Goal: Task Accomplishment & Management: Use online tool/utility

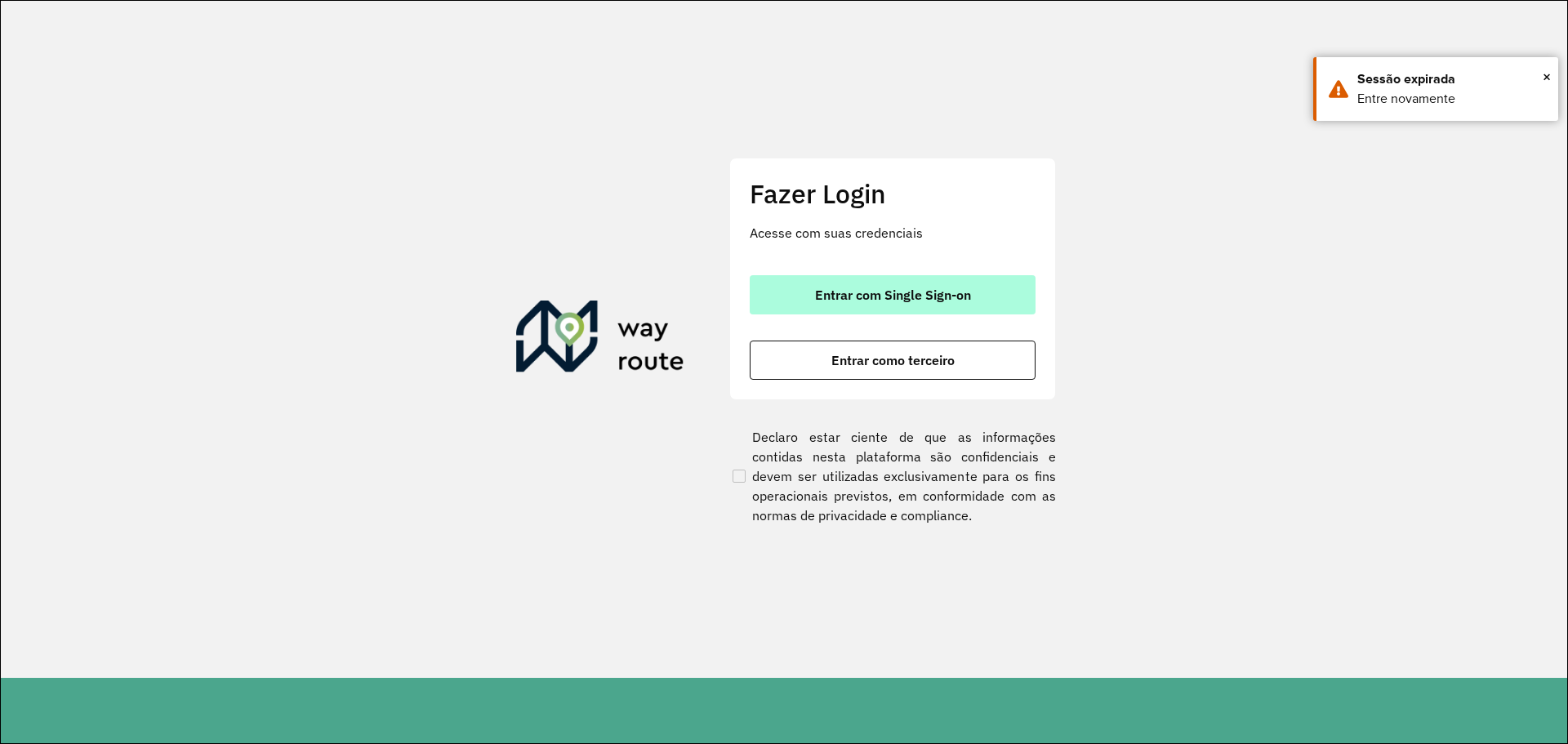
click at [870, 299] on span "Entrar com Single Sign-on" at bounding box center [893, 295] width 156 height 13
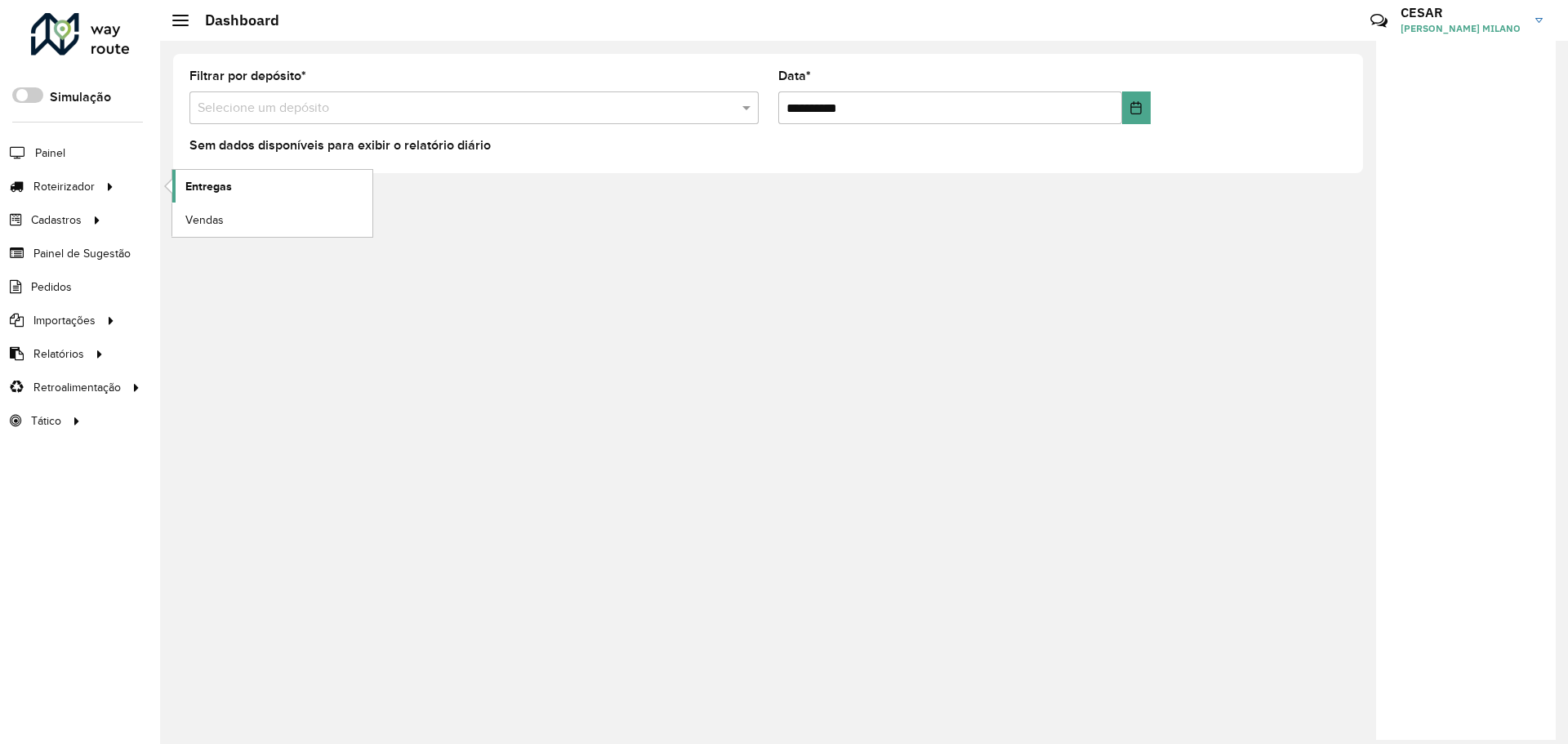
click at [261, 190] on link "Entregas" at bounding box center [273, 186] width 200 height 33
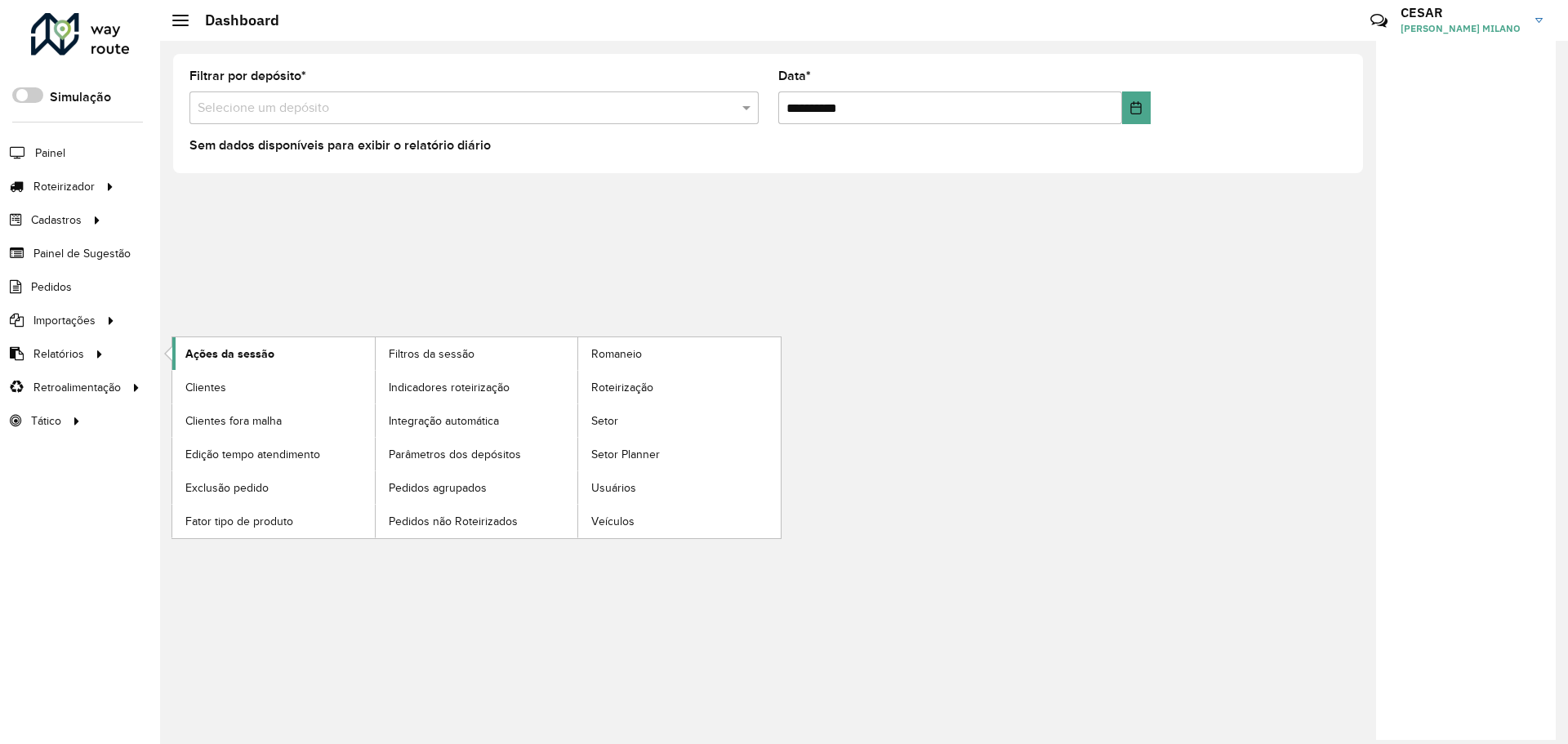
click at [235, 349] on span "Ações da sessão" at bounding box center [230, 354] width 89 height 17
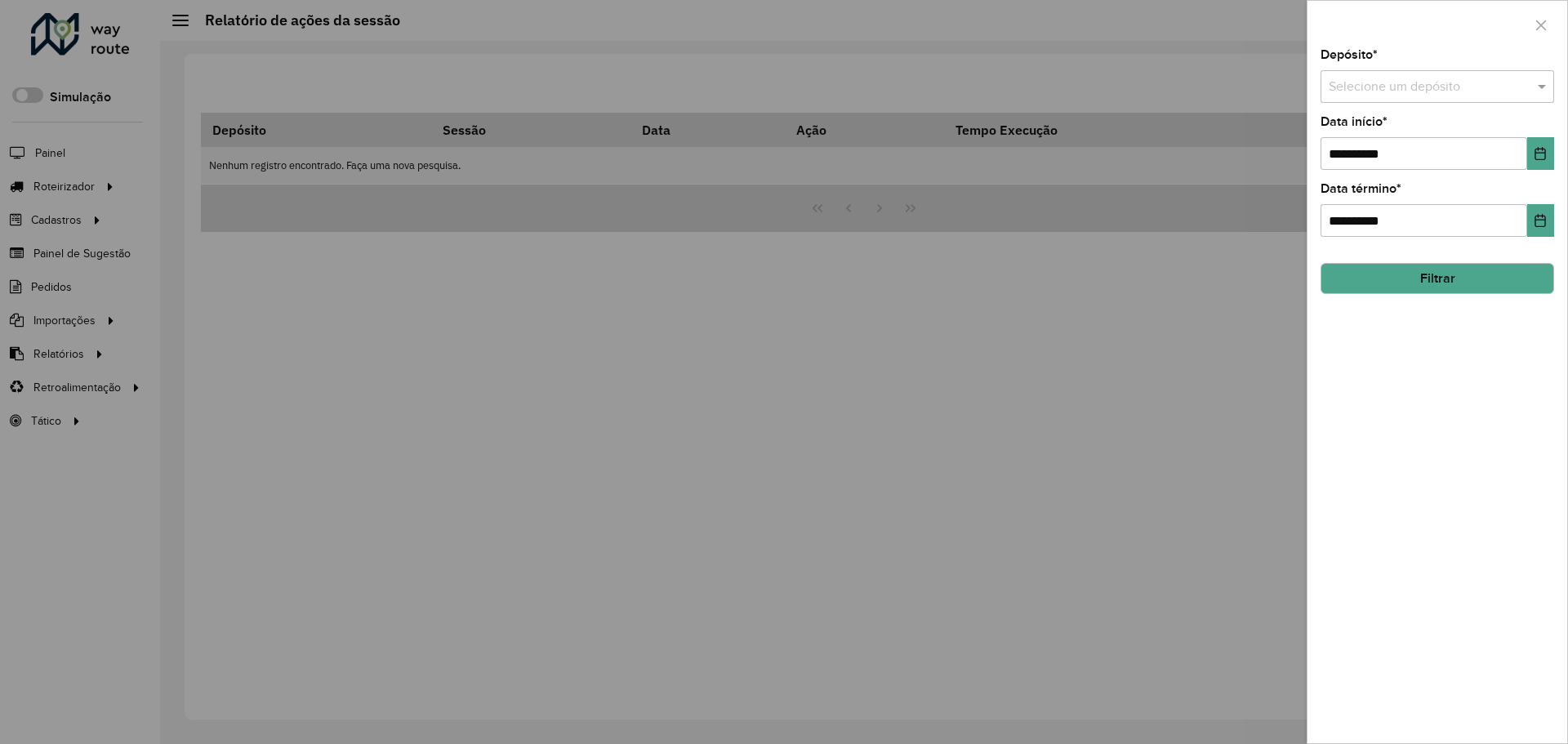
click at [1455, 82] on input "text" at bounding box center [1420, 87] width 184 height 19
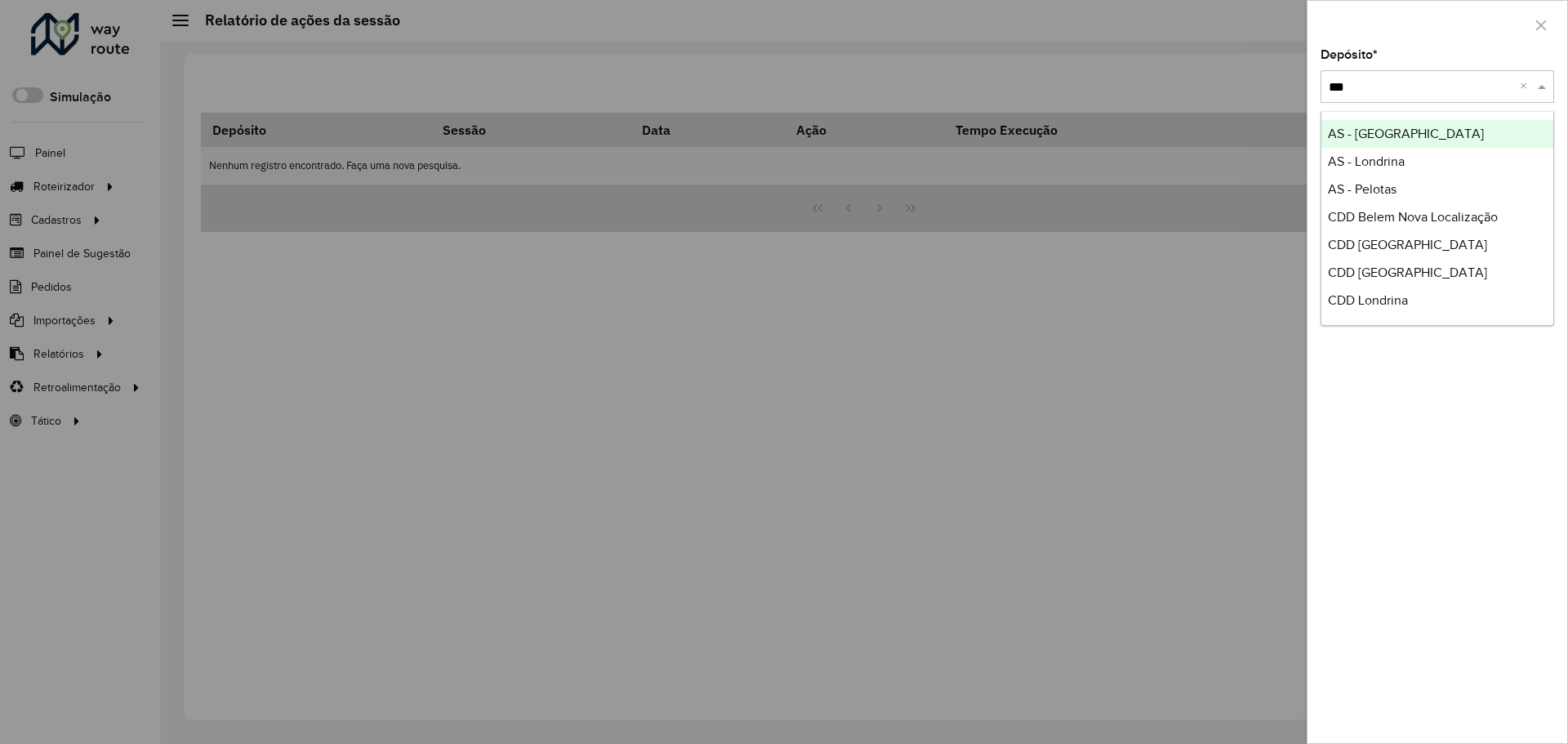
type input "****"
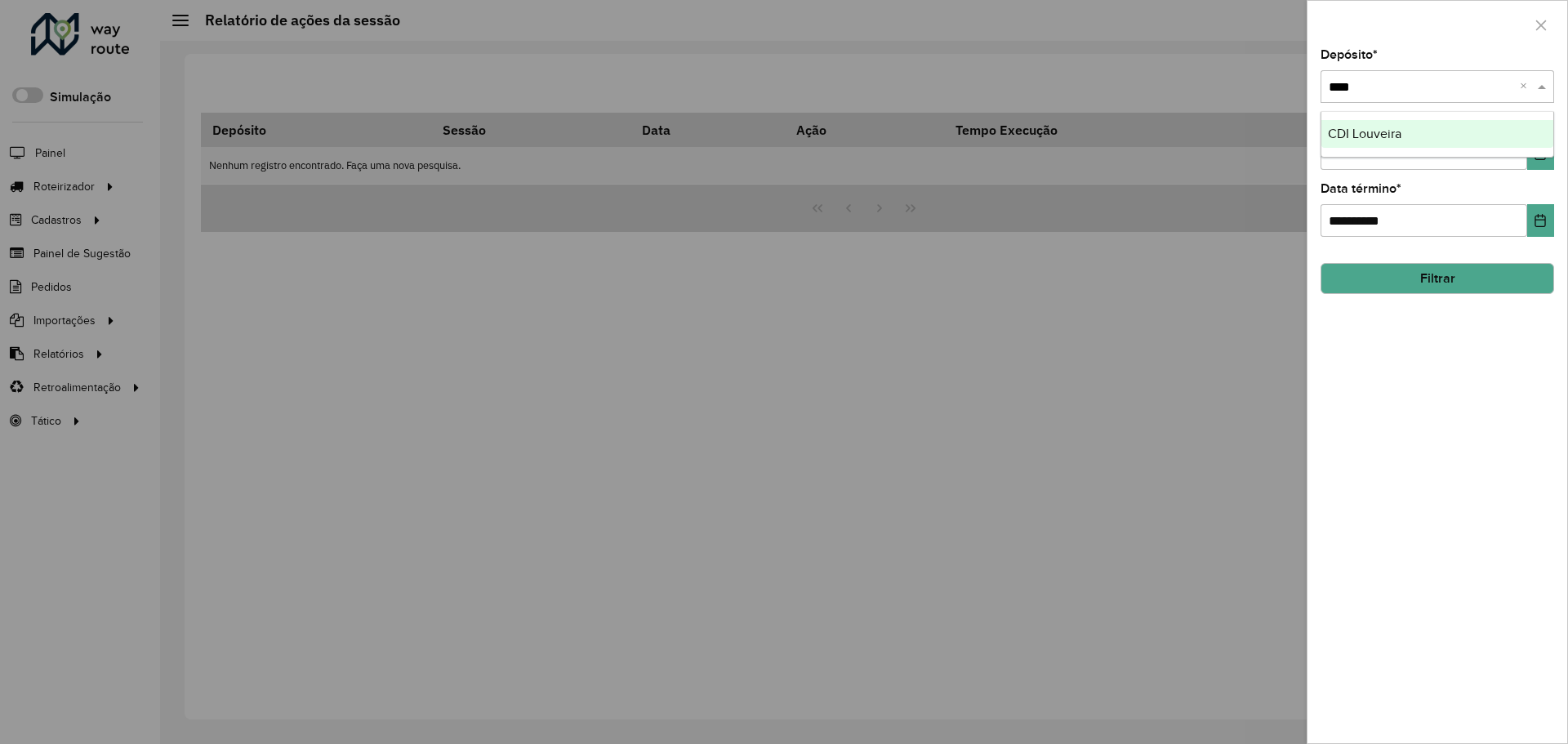
click at [1433, 127] on div "CDI Louveira" at bounding box center [1437, 134] width 232 height 28
click at [1414, 275] on button "Filtrar" at bounding box center [1437, 279] width 234 height 31
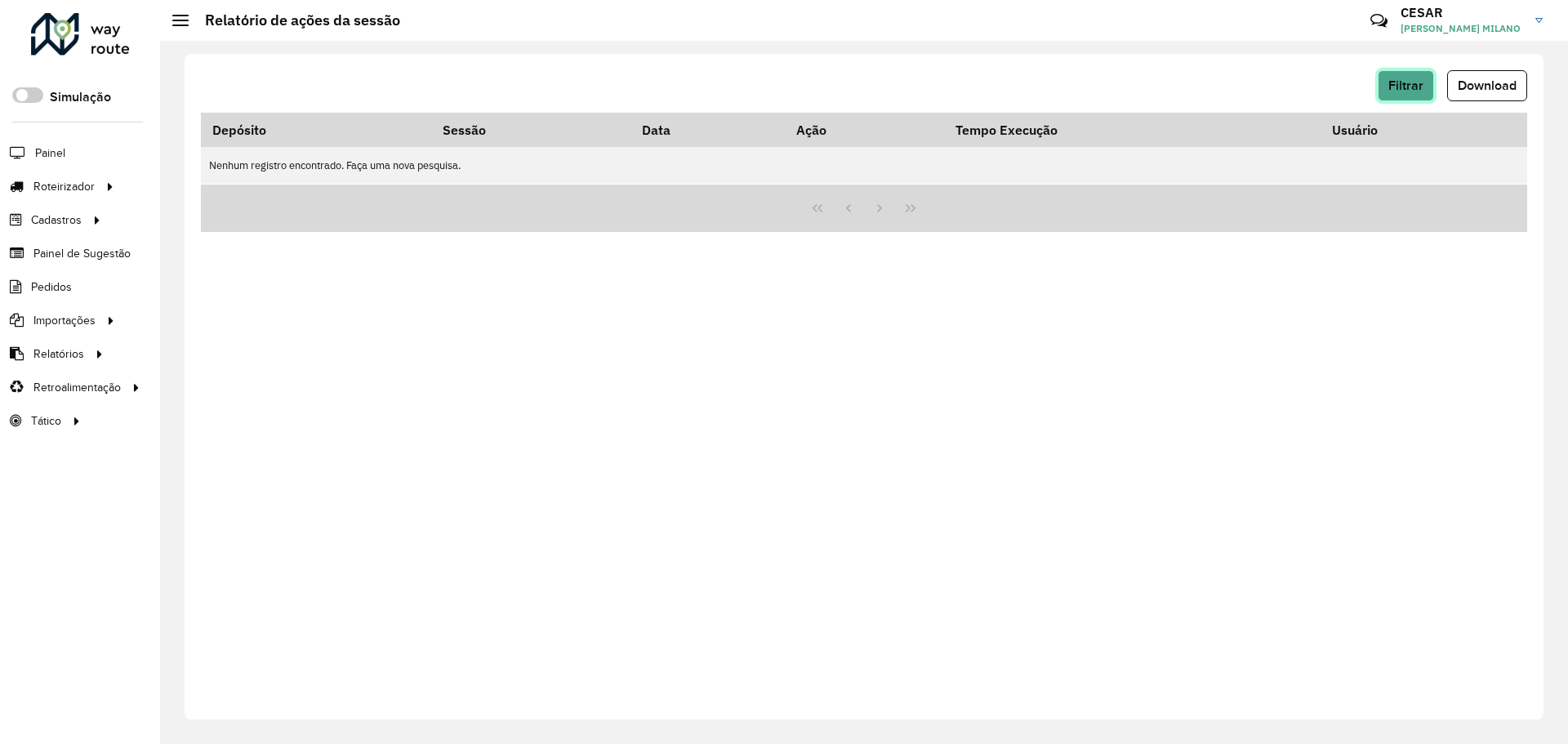
click at [1410, 91] on span "Filtrar" at bounding box center [1406, 85] width 35 height 13
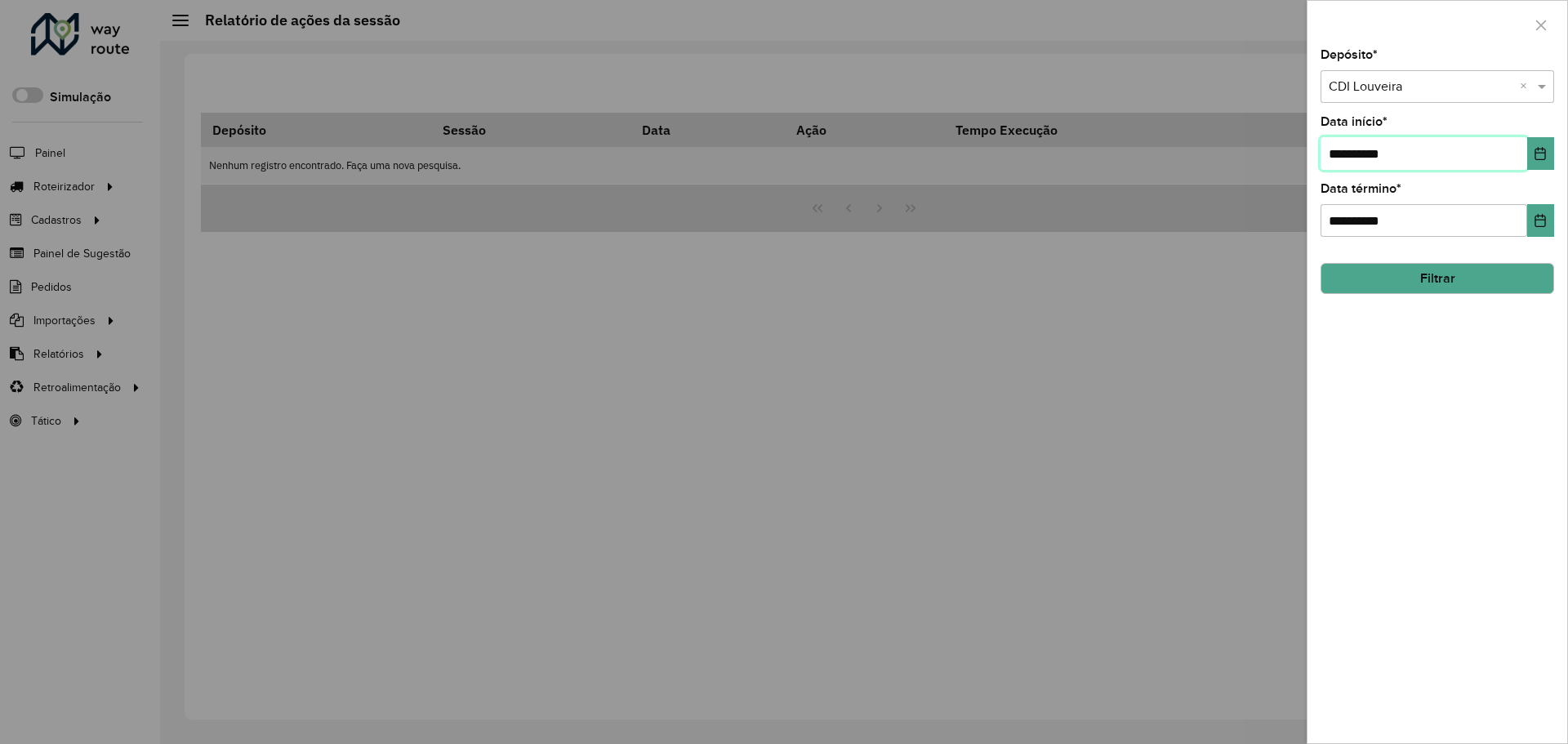
click at [1524, 165] on input "**********" at bounding box center [1423, 153] width 207 height 33
click at [1536, 150] on icon "Choose Date" at bounding box center [1540, 154] width 11 height 13
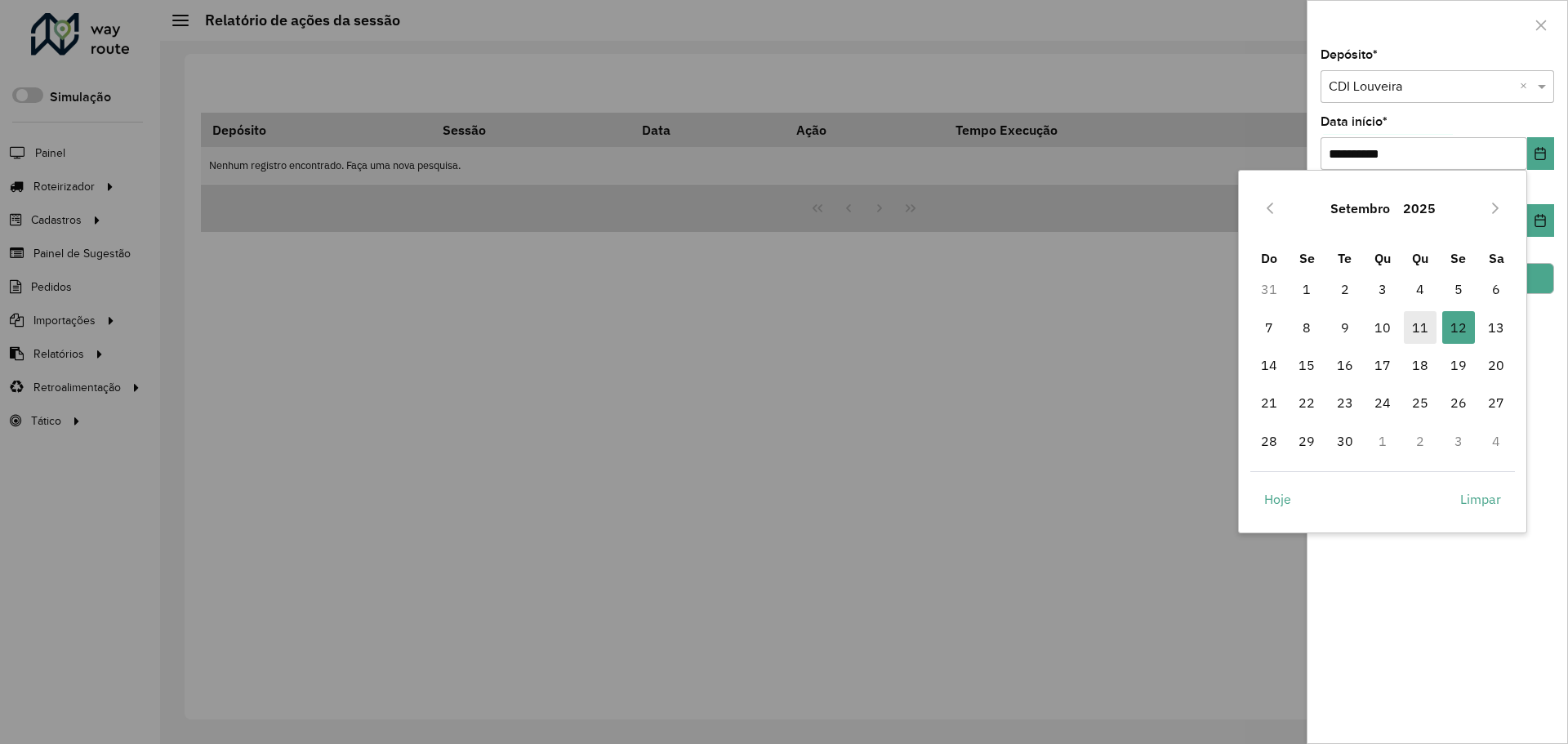
click at [1429, 325] on span "11" at bounding box center [1419, 327] width 33 height 33
type input "**********"
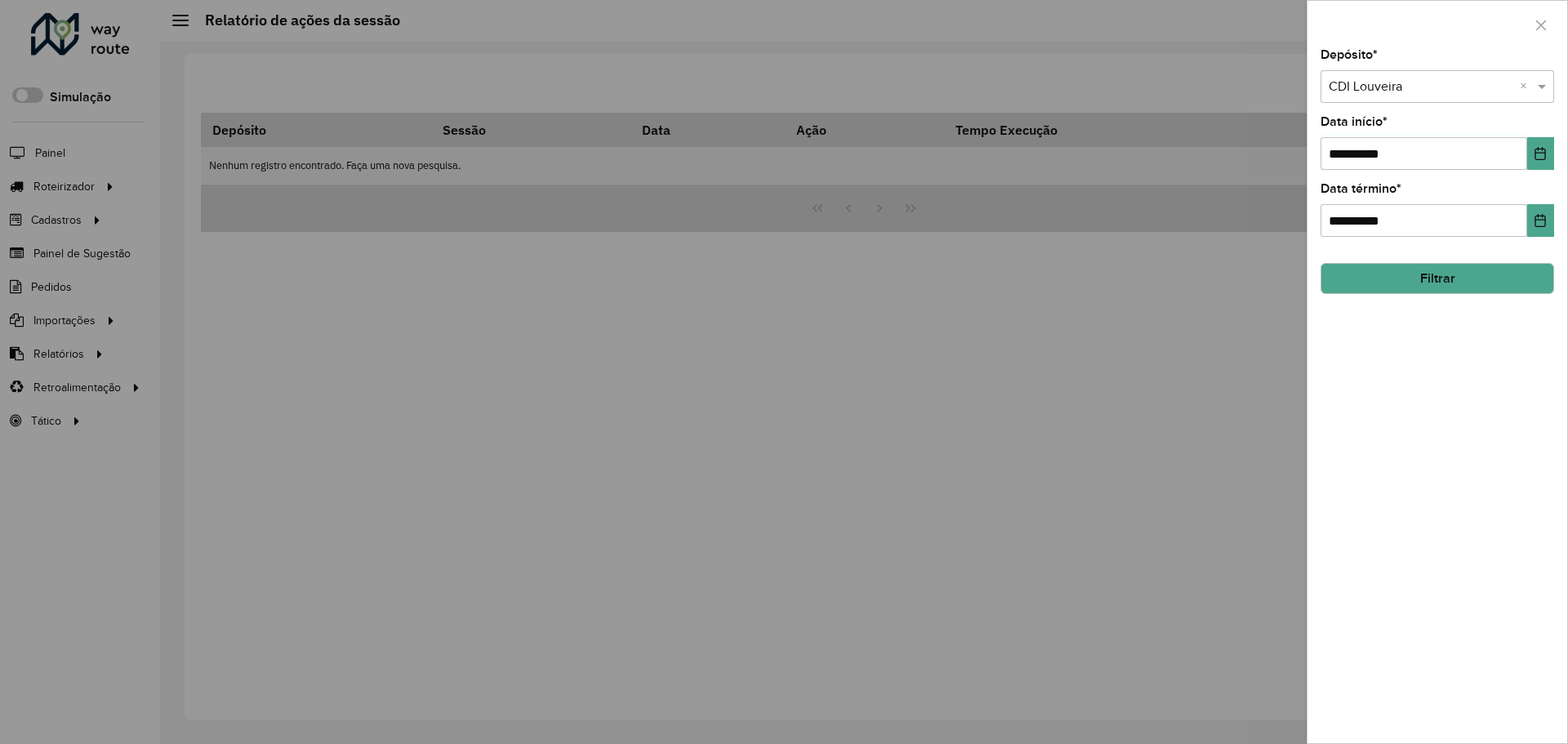
click at [1458, 275] on button "Filtrar" at bounding box center [1437, 279] width 234 height 31
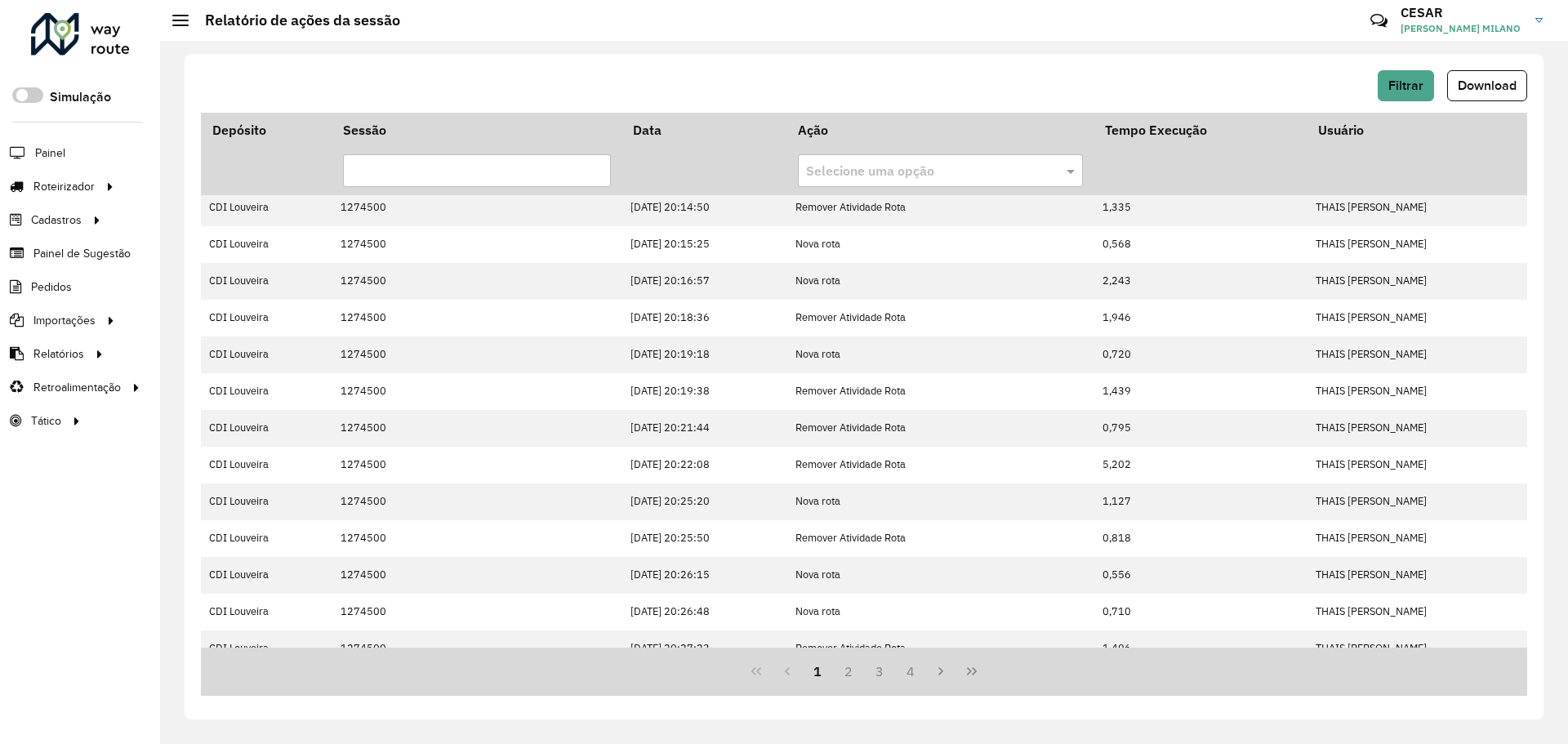
scroll to position [283, 0]
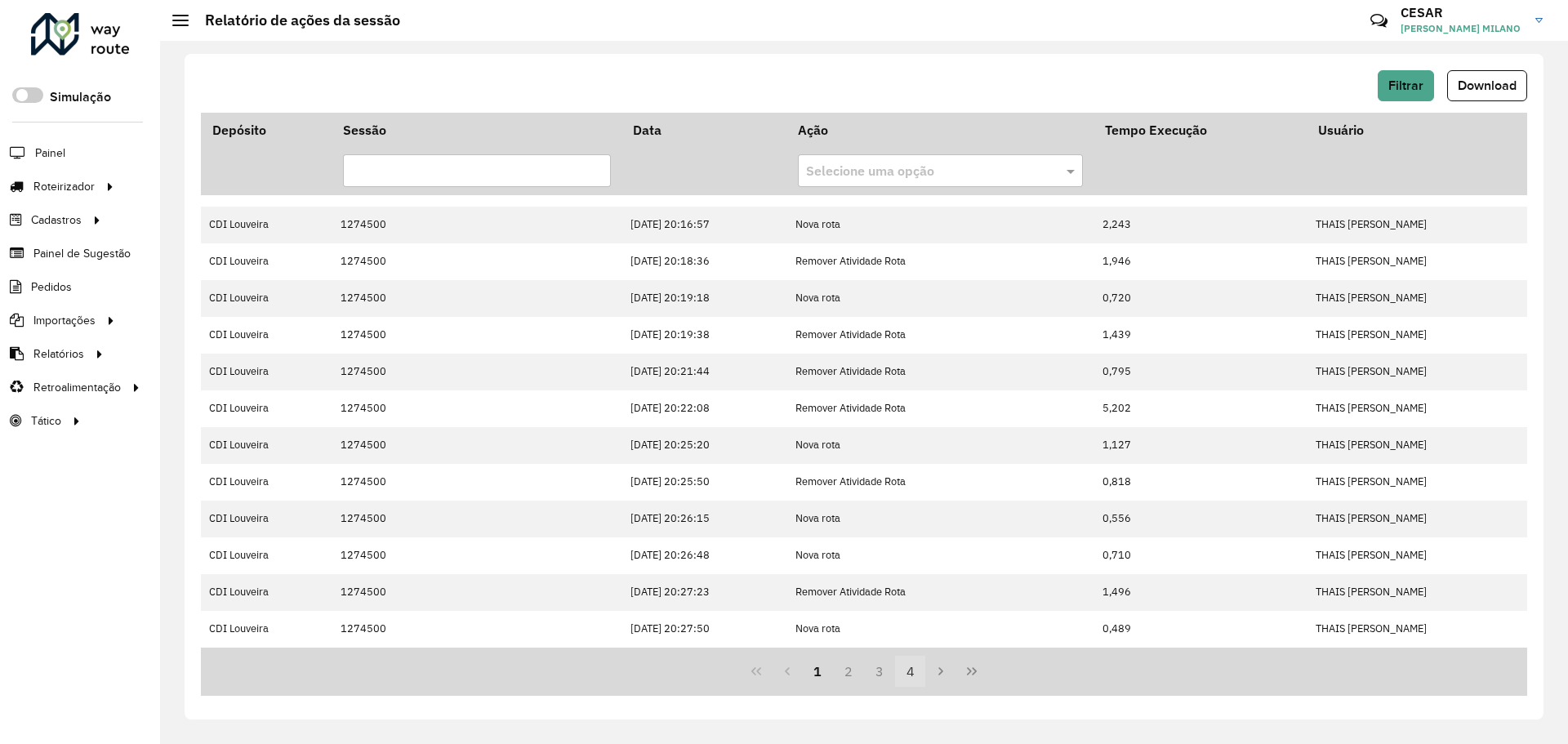
click at [917, 671] on button "4" at bounding box center [910, 671] width 31 height 31
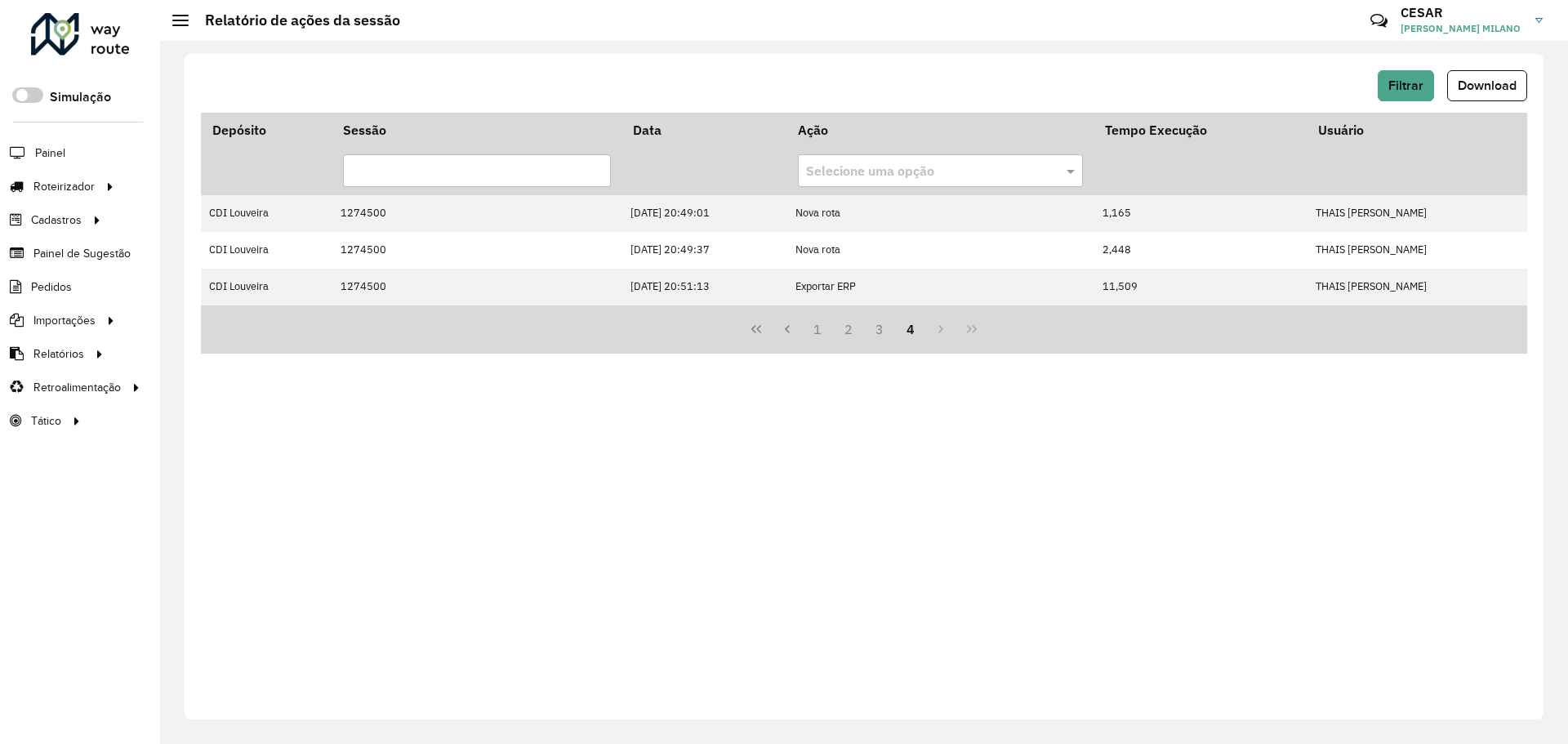
scroll to position [0, 0]
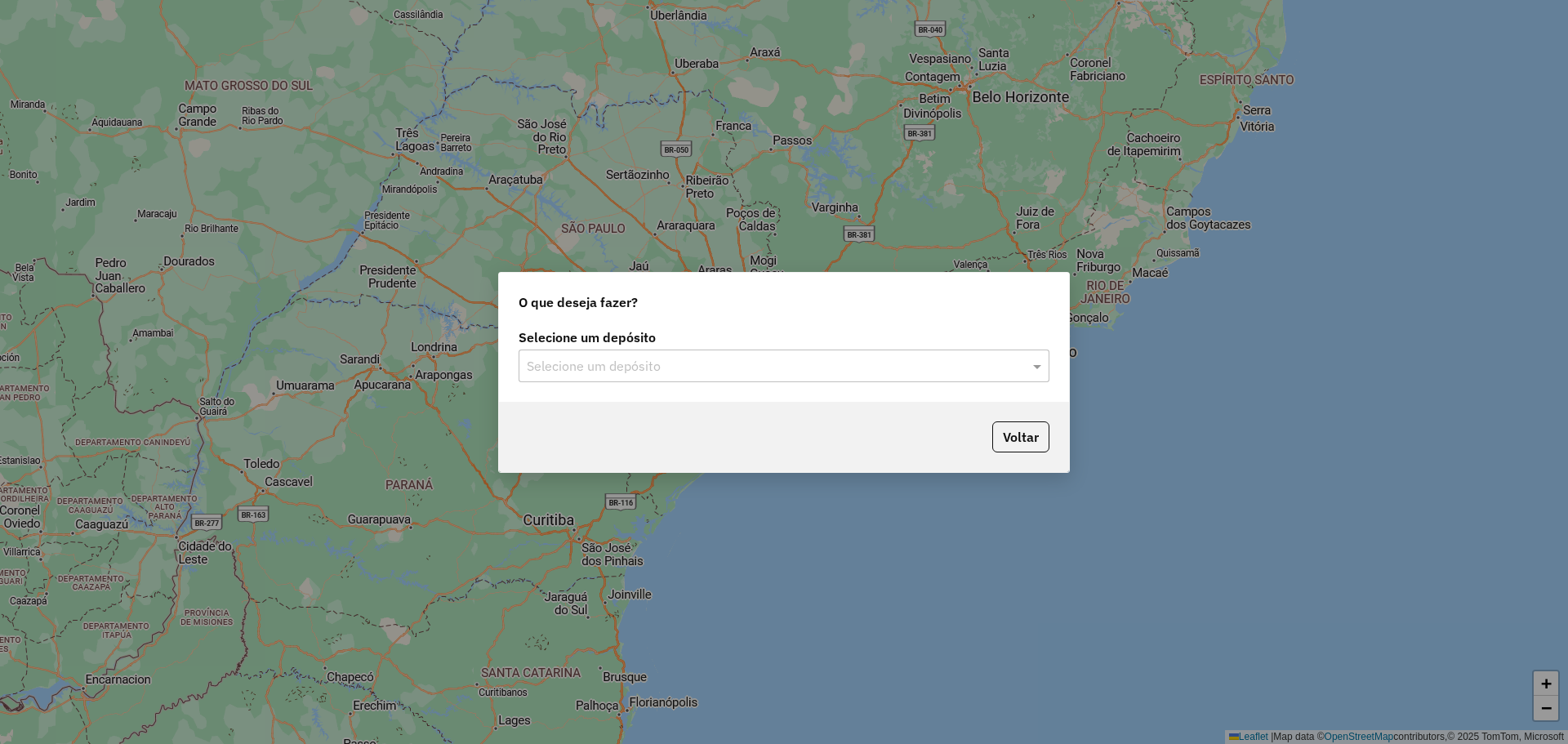
click at [596, 362] on input "text" at bounding box center [767, 366] width 482 height 19
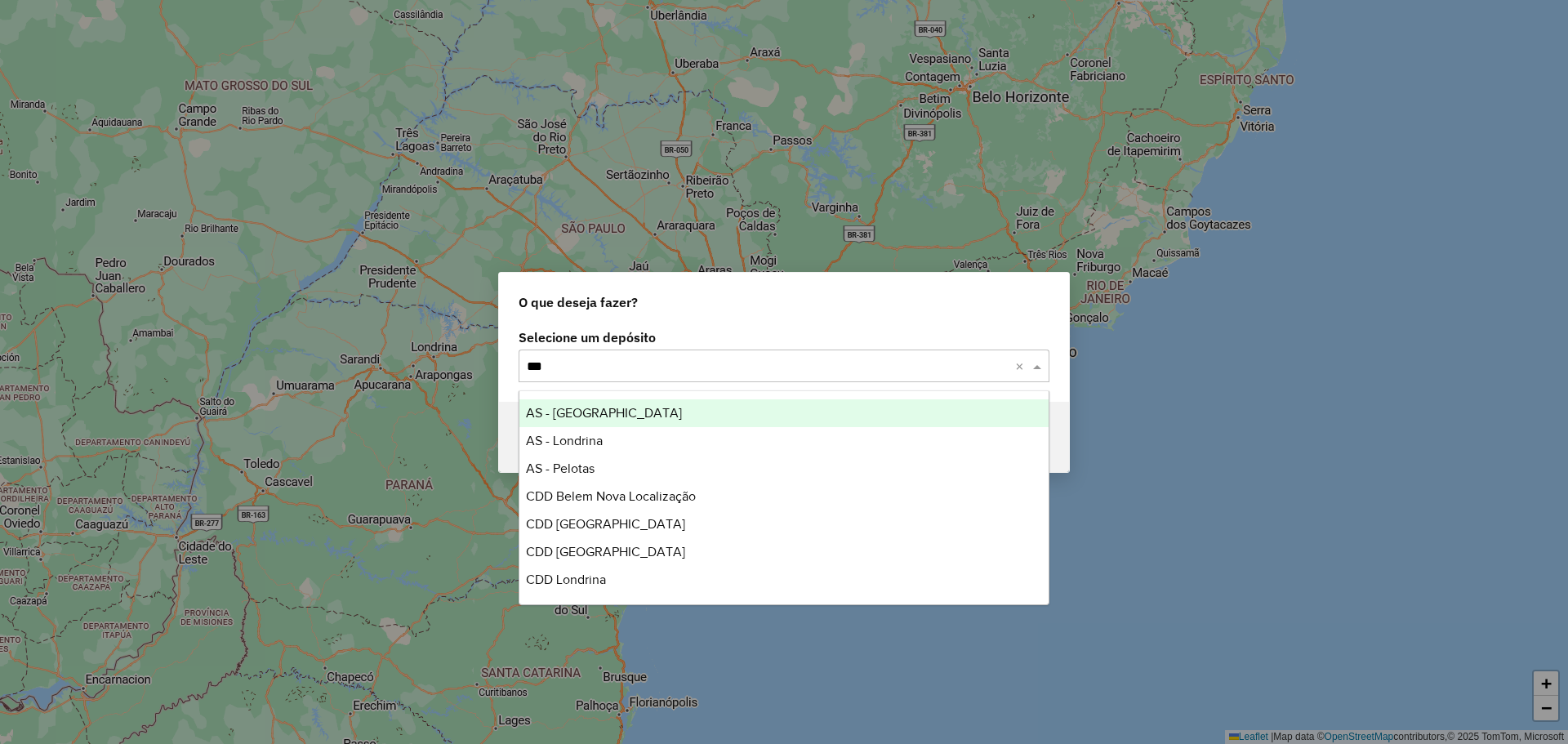
type input "****"
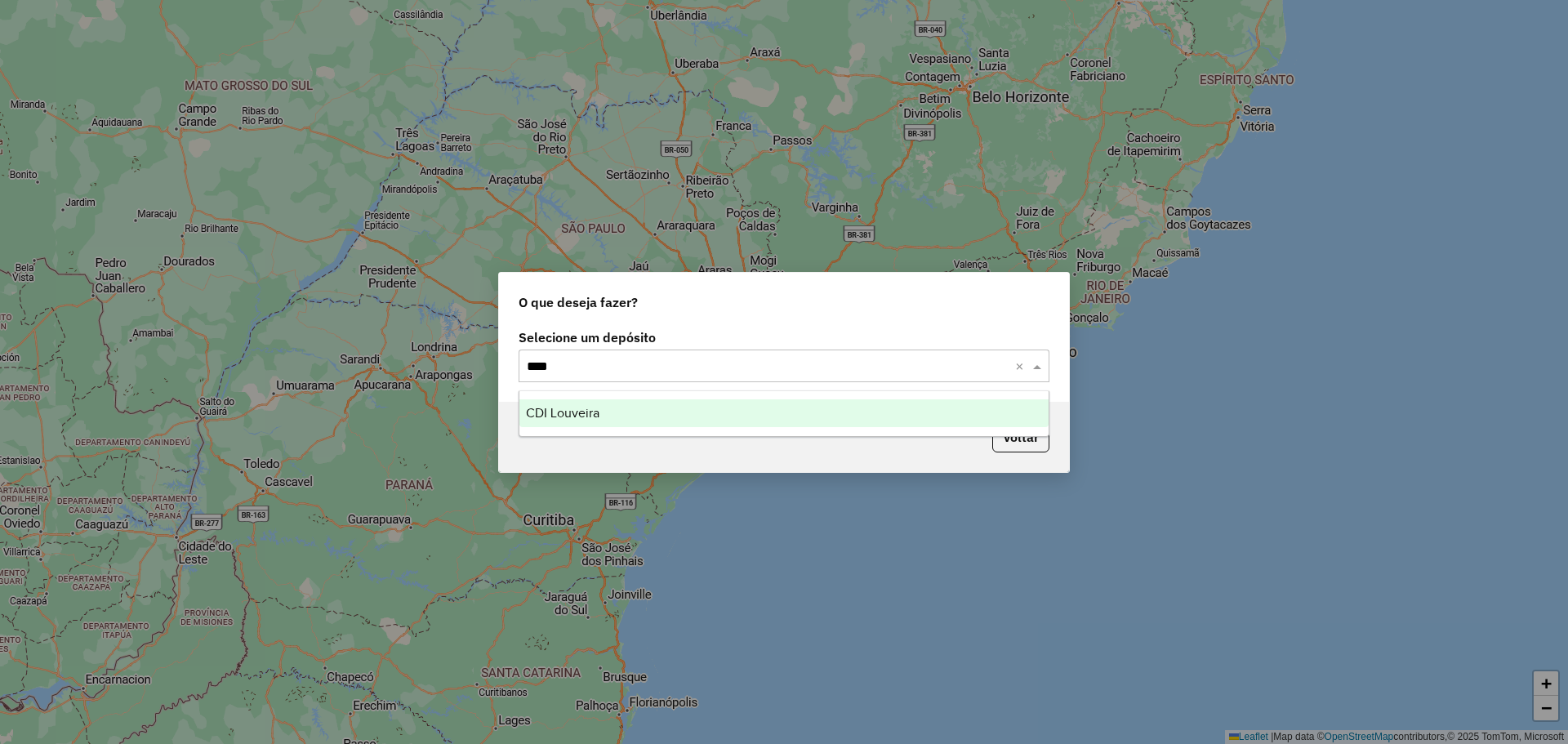
click at [624, 411] on div "CDI Louveira" at bounding box center [783, 413] width 529 height 28
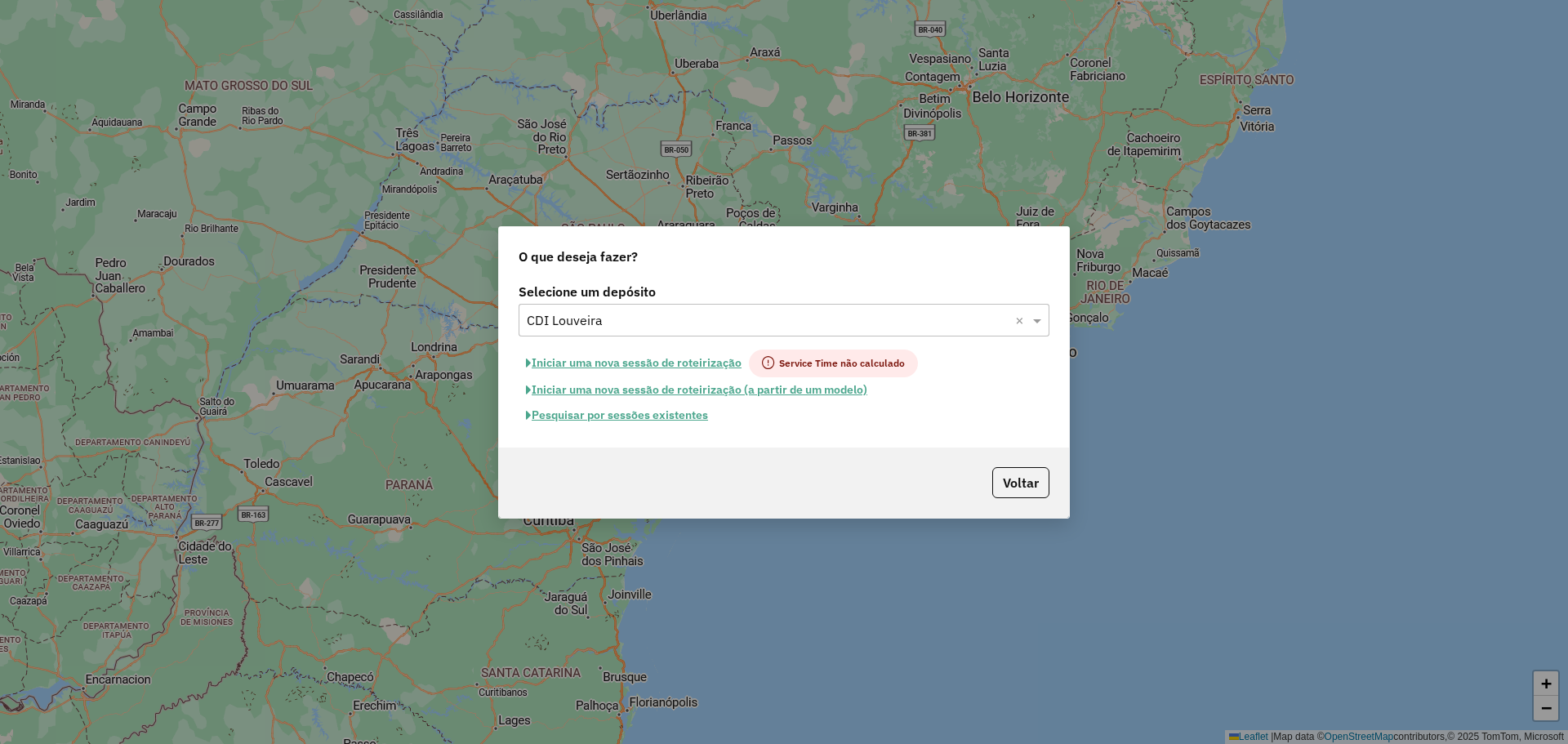
click at [675, 419] on button "Pesquisar por sessões existentes" at bounding box center [617, 415] width 197 height 25
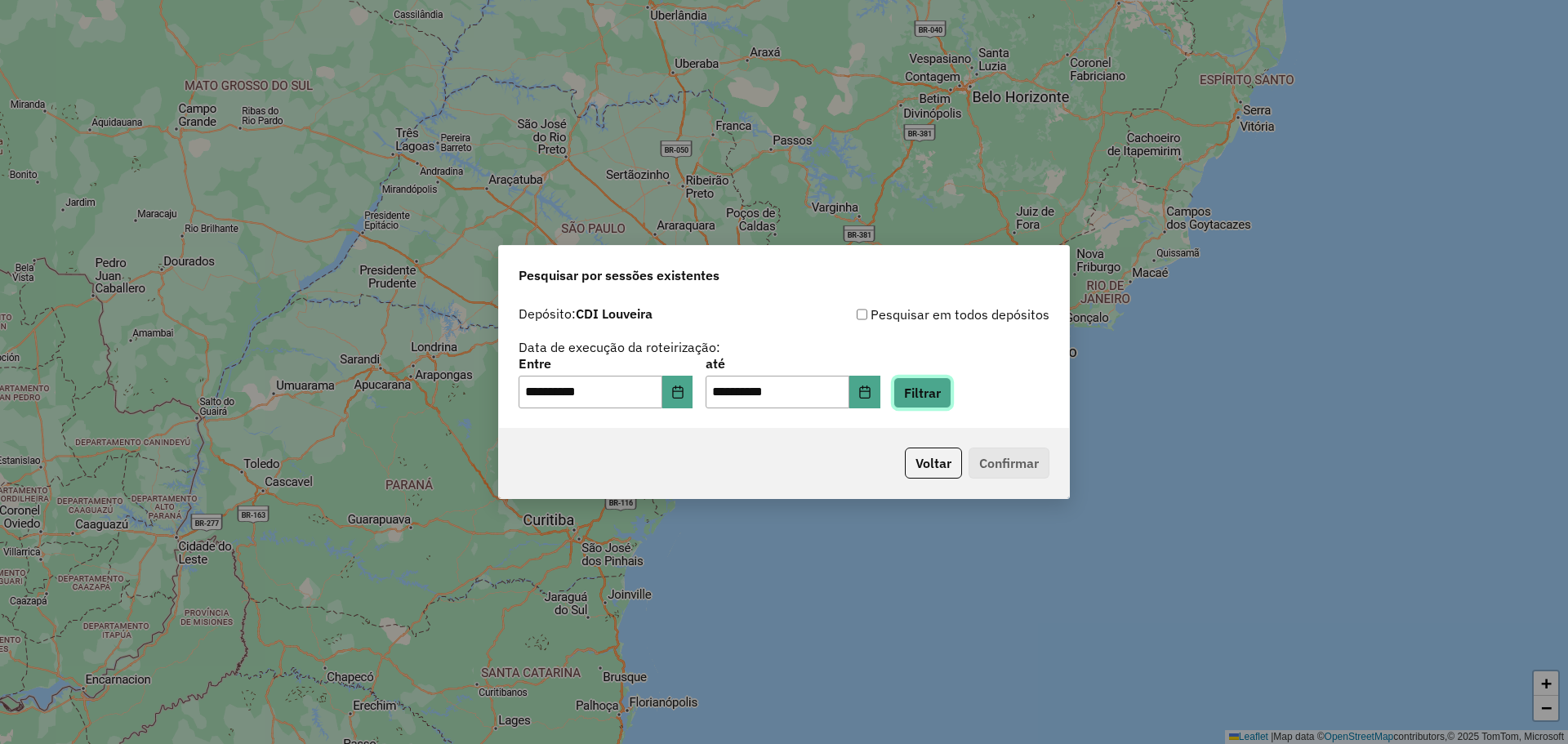
click at [938, 399] on button "Filtrar" at bounding box center [922, 392] width 58 height 31
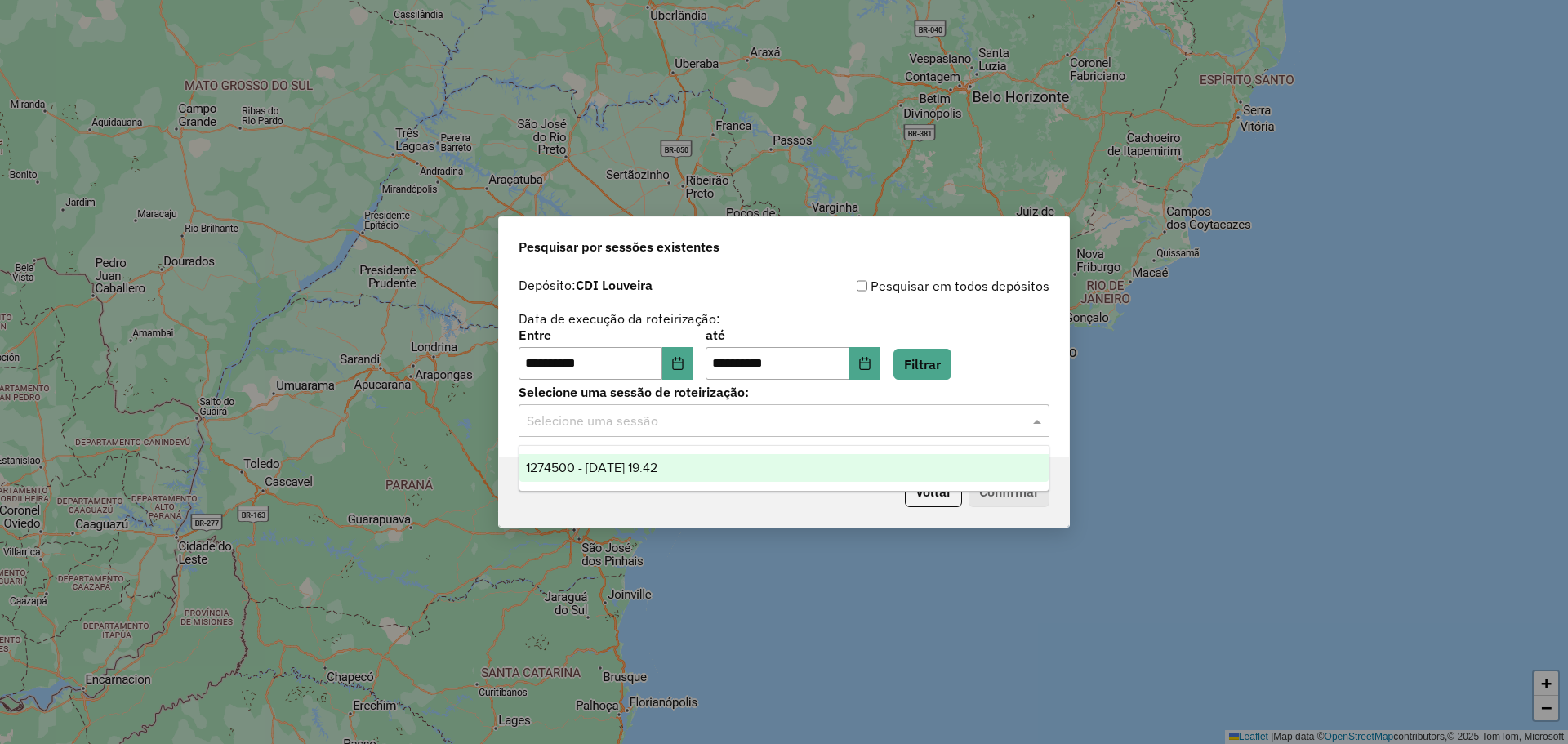
click at [821, 424] on input "text" at bounding box center [767, 421] width 482 height 19
click at [754, 466] on div "1274500 - 12/09/2025 19:42" at bounding box center [783, 468] width 529 height 28
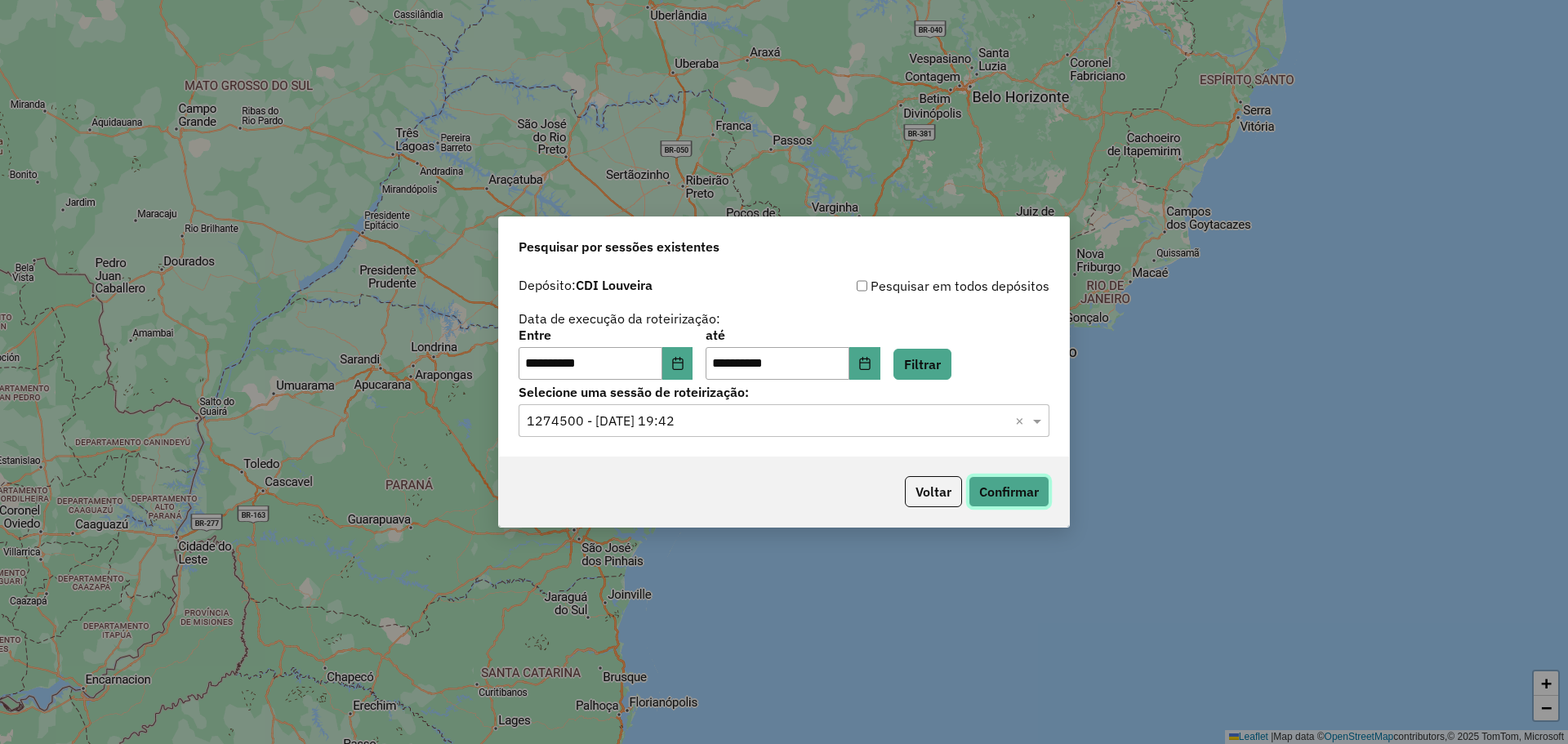
click at [984, 484] on button "Confirmar" at bounding box center [1009, 492] width 81 height 31
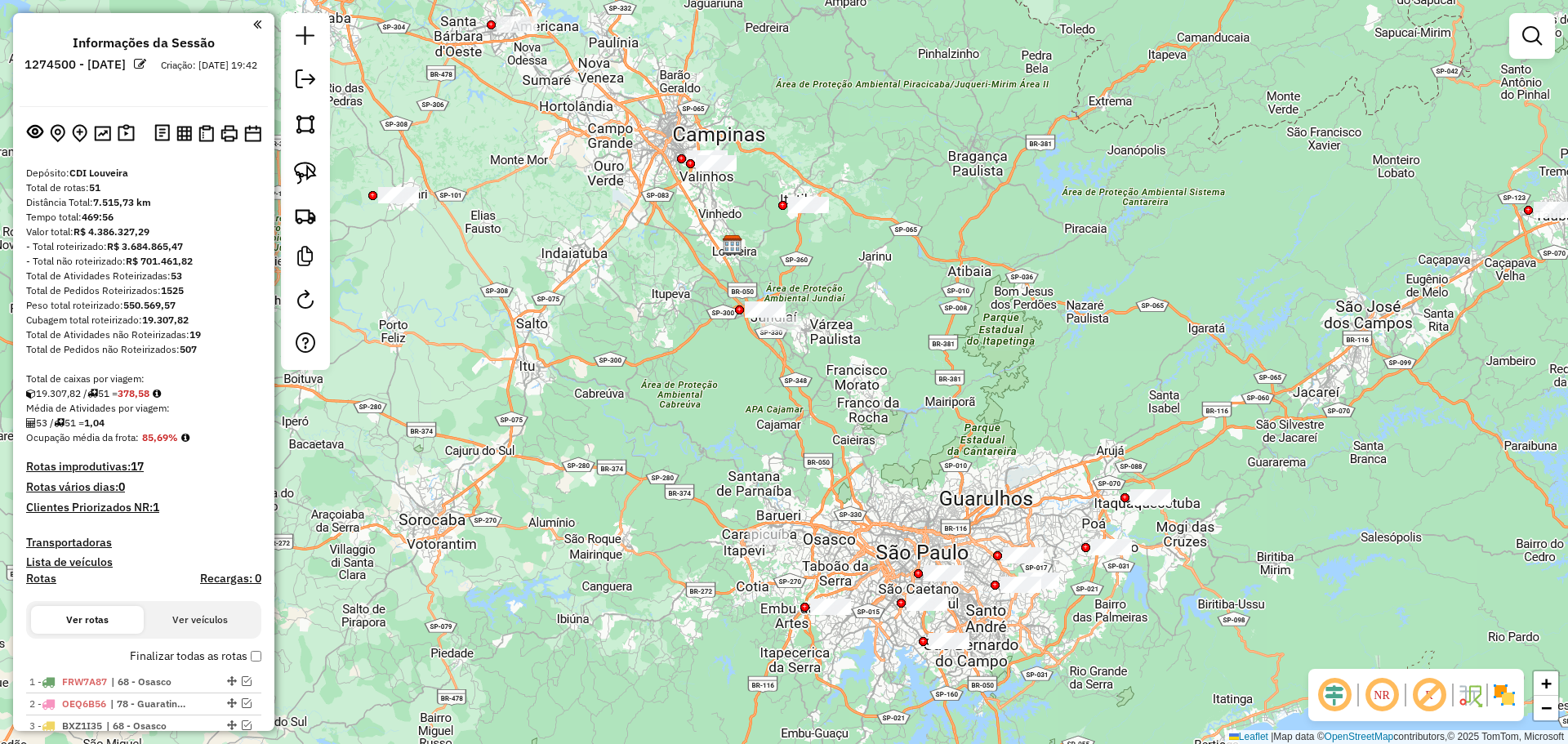
drag, startPoint x: 969, startPoint y: 398, endPoint x: 918, endPoint y: 271, distance: 136.9
click at [918, 271] on div "Janela de atendimento Grade de atendimento Capacidade Transportadoras Veículos …" at bounding box center [784, 372] width 1568 height 744
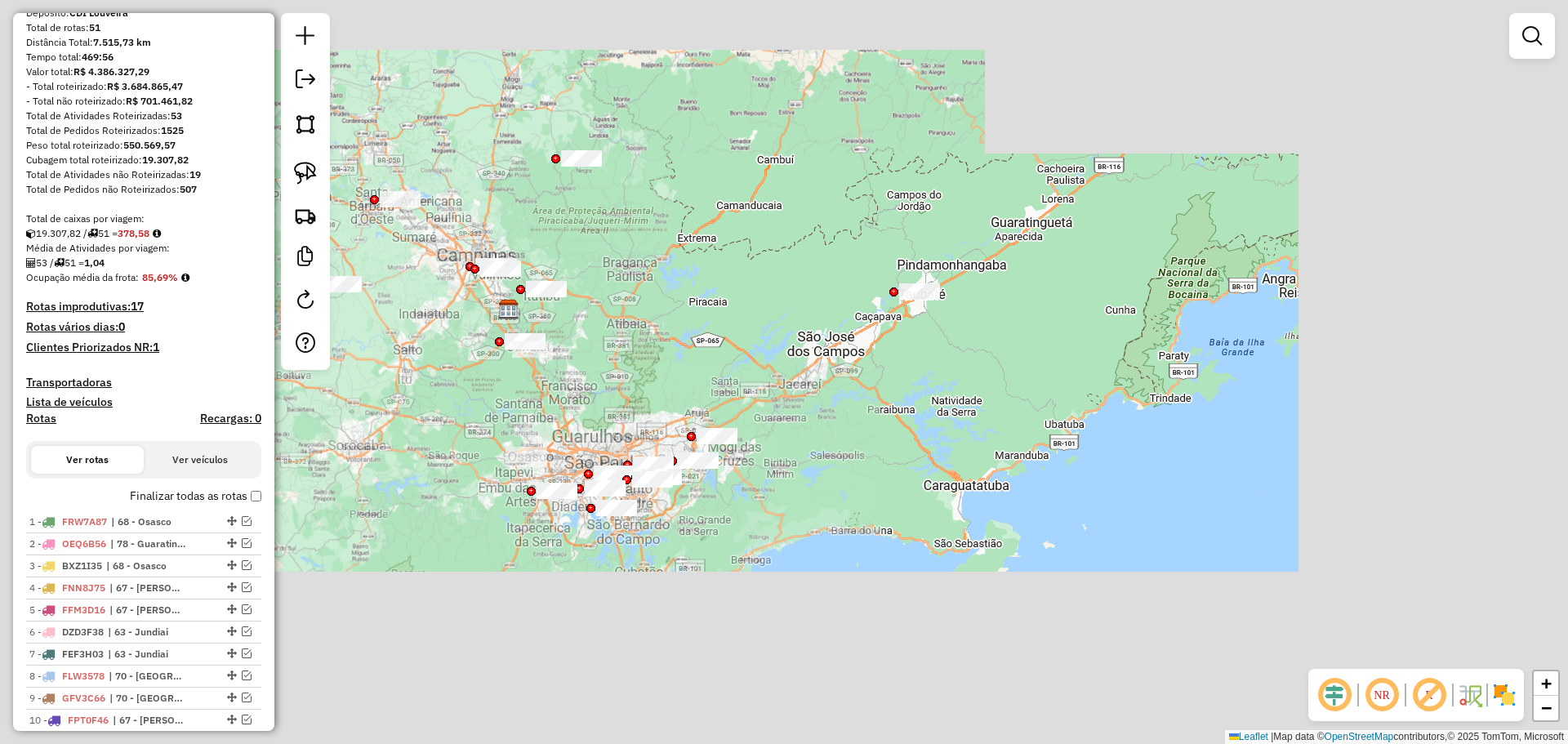
scroll to position [163, 0]
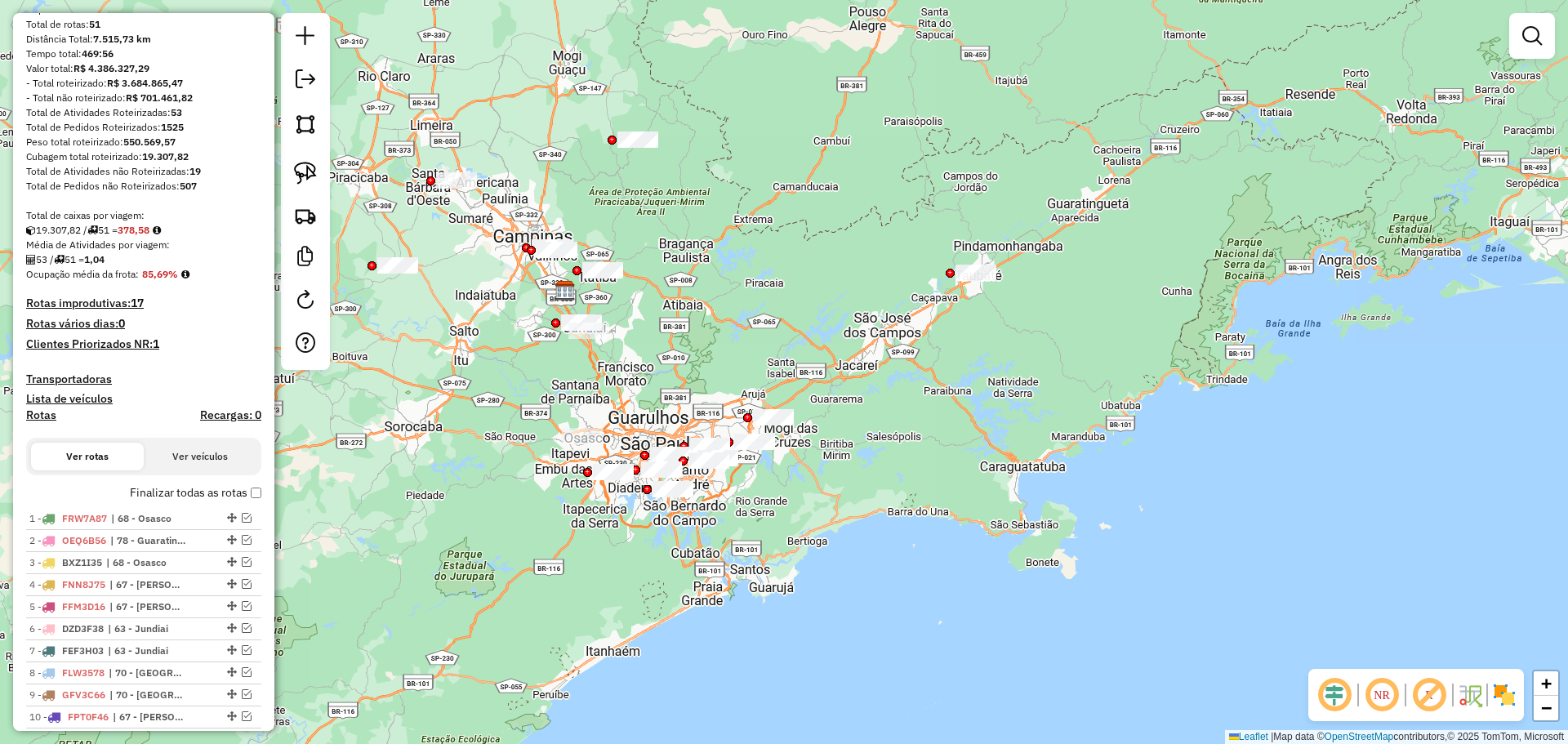
drag, startPoint x: 462, startPoint y: 345, endPoint x: 469, endPoint y: 340, distance: 8.6
click at [465, 341] on div "Janela de atendimento Grade de atendimento Capacidade Transportadoras Veículos …" at bounding box center [784, 372] width 1568 height 744
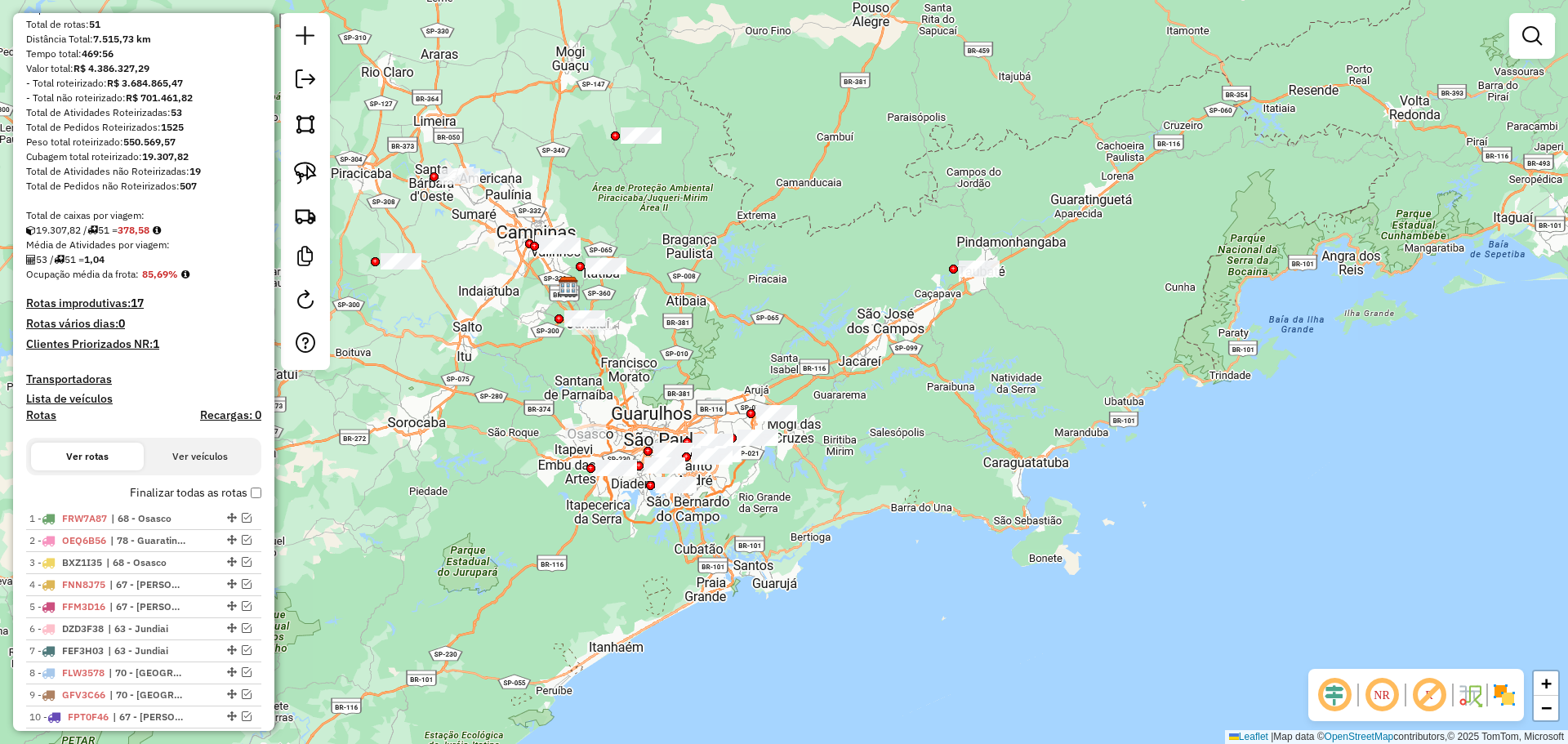
click at [1374, 701] on em at bounding box center [1381, 695] width 40 height 40
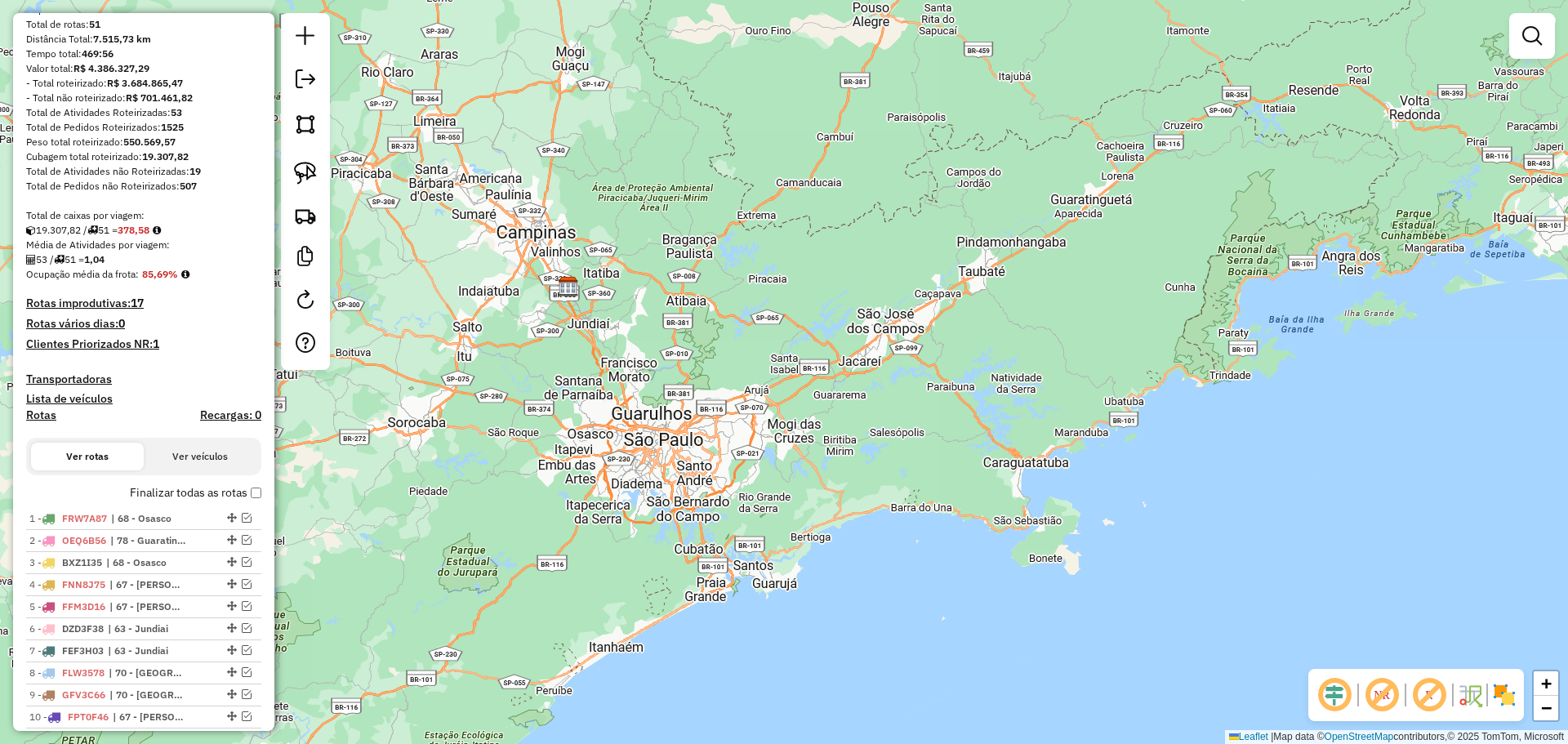
click at [1374, 701] on em at bounding box center [1381, 695] width 40 height 40
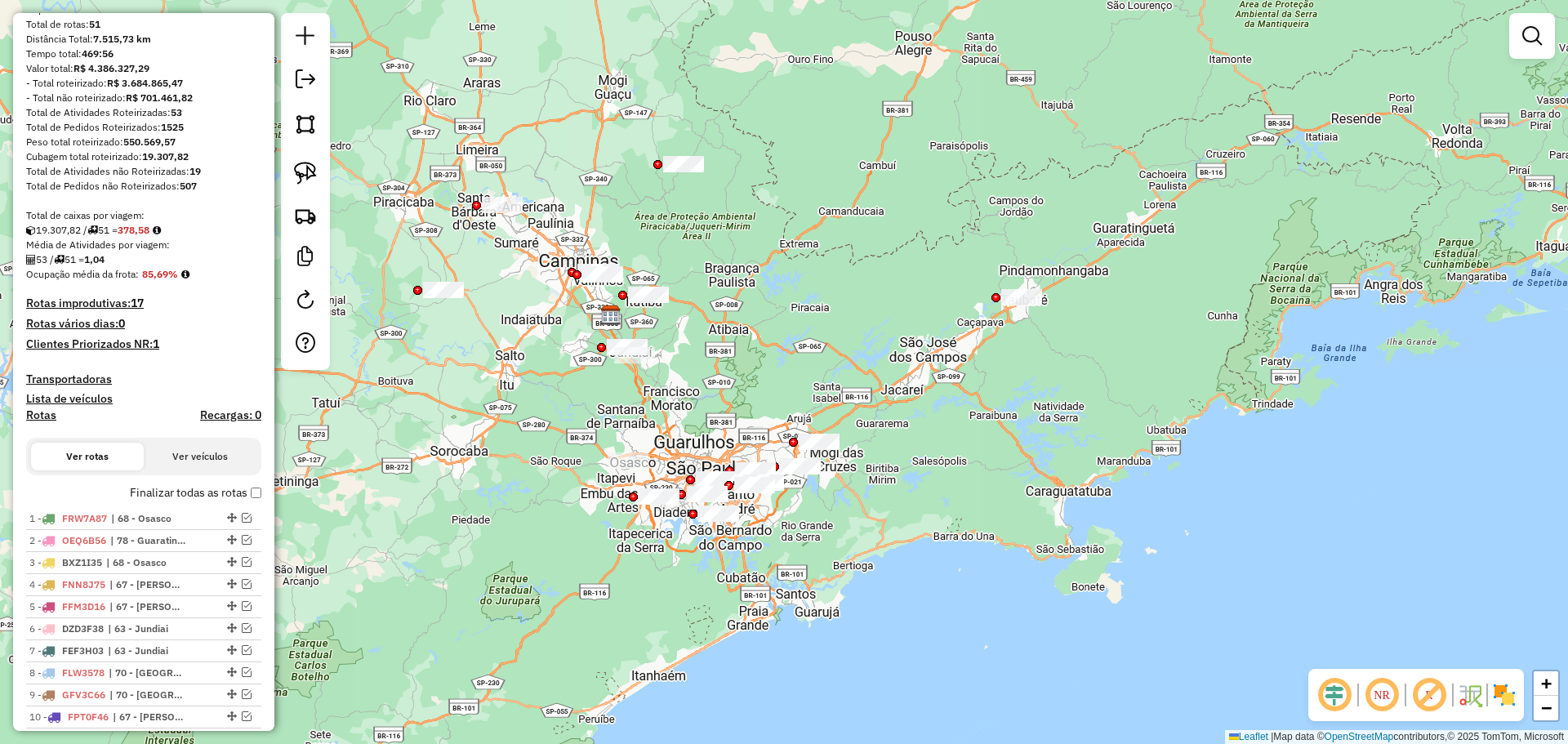
drag, startPoint x: 910, startPoint y: 480, endPoint x: 972, endPoint y: 519, distance: 73.2
click at [972, 519] on div "Janela de atendimento Grade de atendimento Capacidade Transportadoras Veículos …" at bounding box center [784, 372] width 1568 height 744
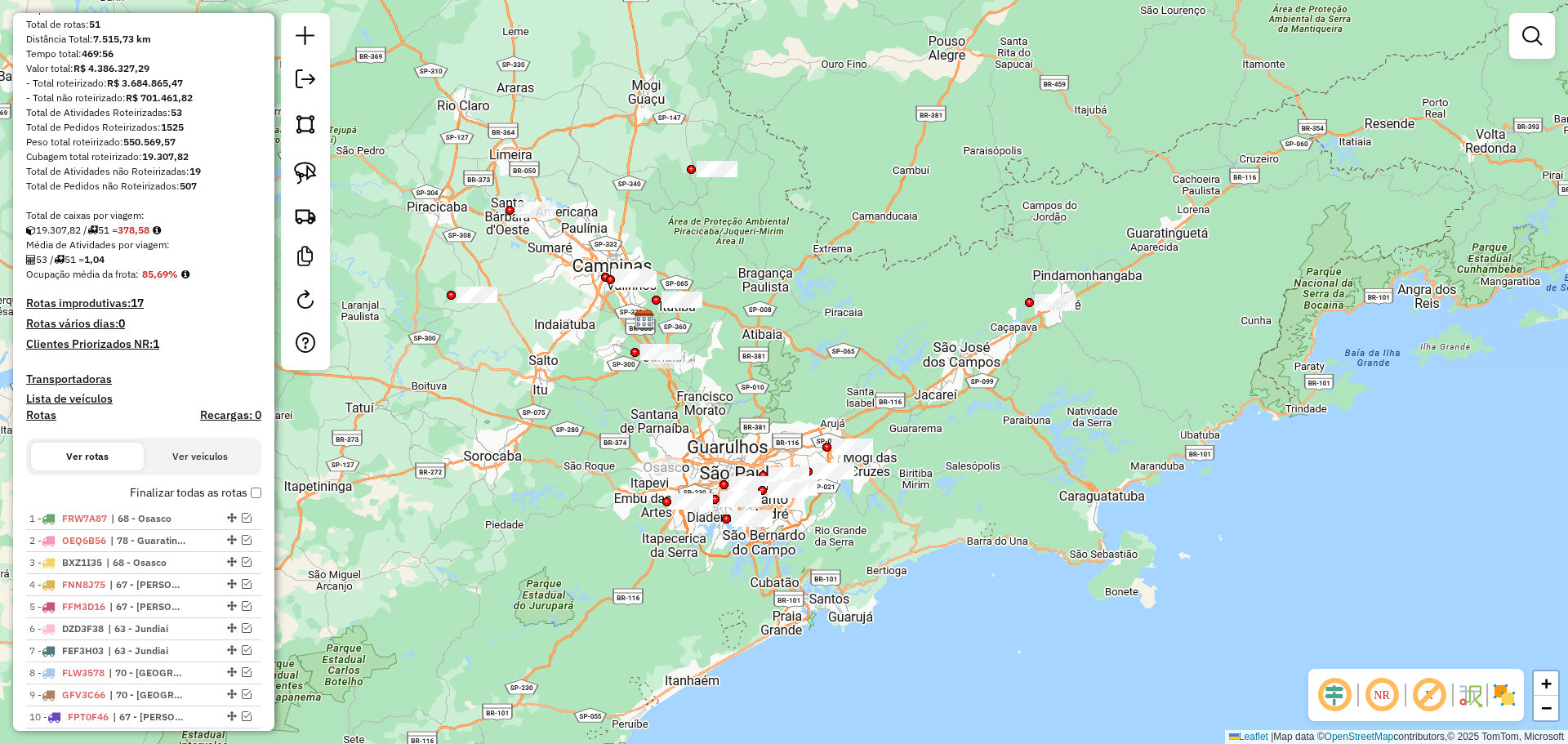
drag, startPoint x: 1002, startPoint y: 416, endPoint x: 1009, endPoint y: 405, distance: 13.0
click at [1009, 405] on div "Janela de atendimento Grade de atendimento Capacidade Transportadoras Veículos …" at bounding box center [784, 372] width 1568 height 744
click at [111, 518] on div "1 - FRW7A87 | 68 - Osasco" at bounding box center [116, 518] width 173 height 14
select select "**********"
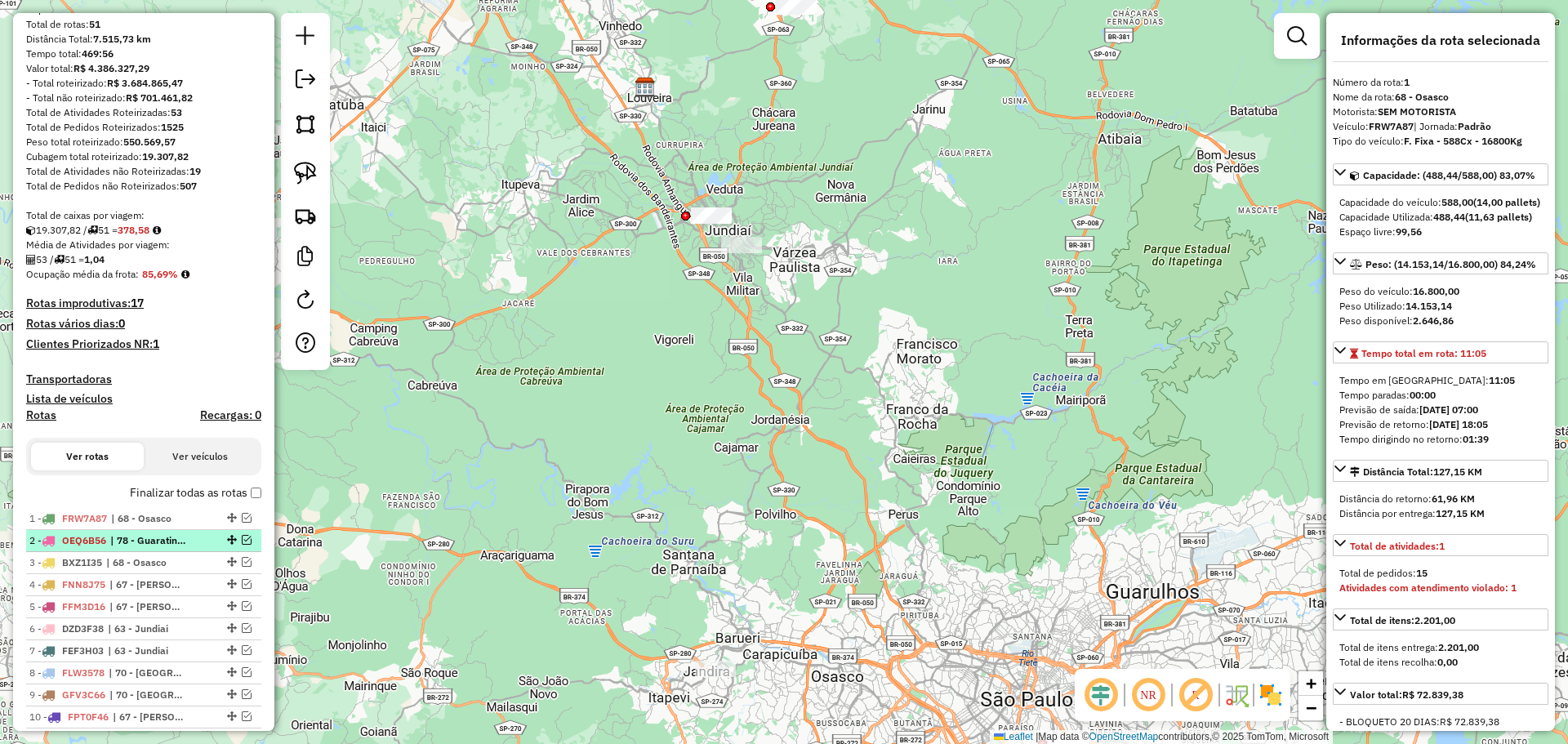
click at [109, 539] on div "2 - OEQ6B56 | 78 - Guaratingueta" at bounding box center [116, 540] width 173 height 14
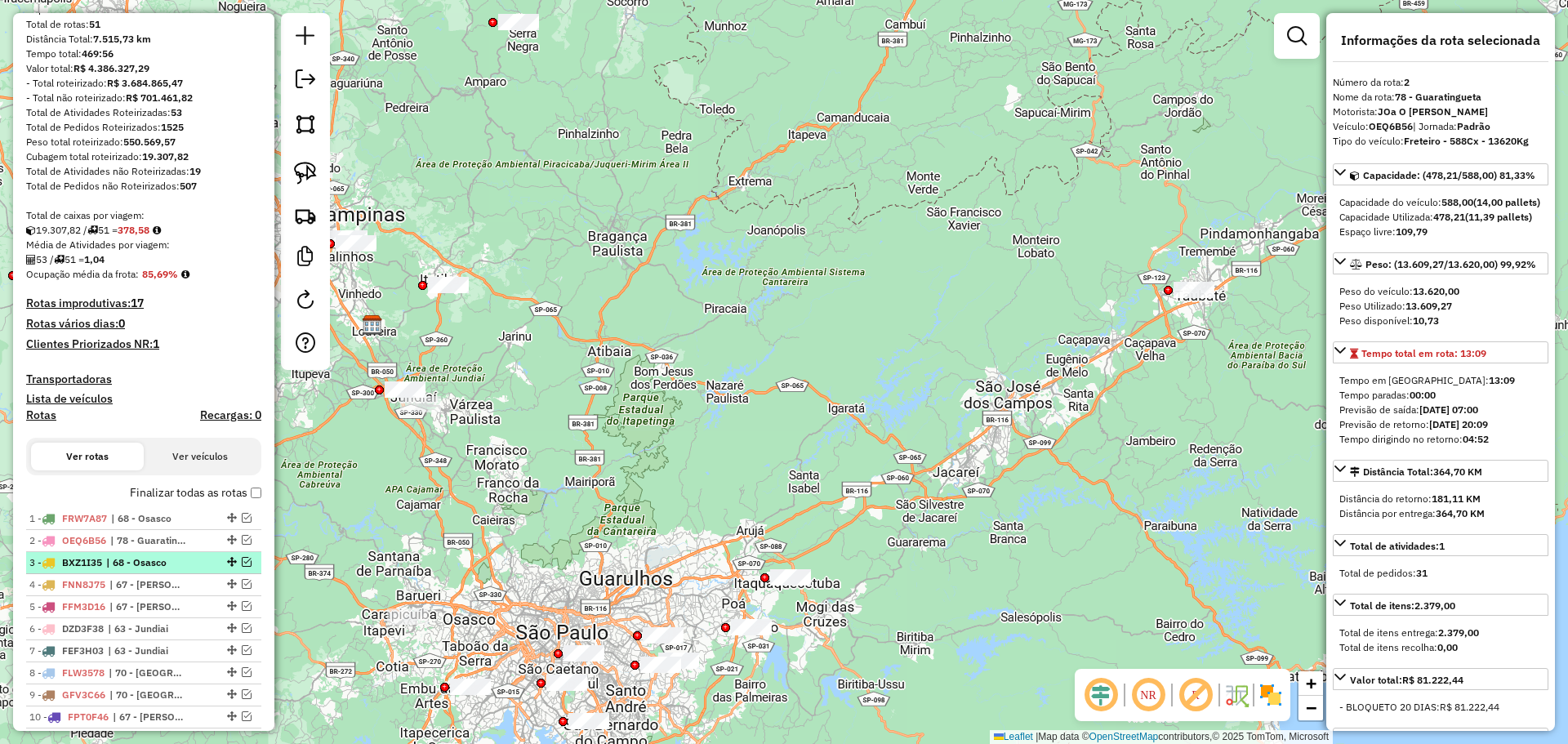
click at [111, 560] on span "| 68 - Osasco" at bounding box center [143, 562] width 75 height 14
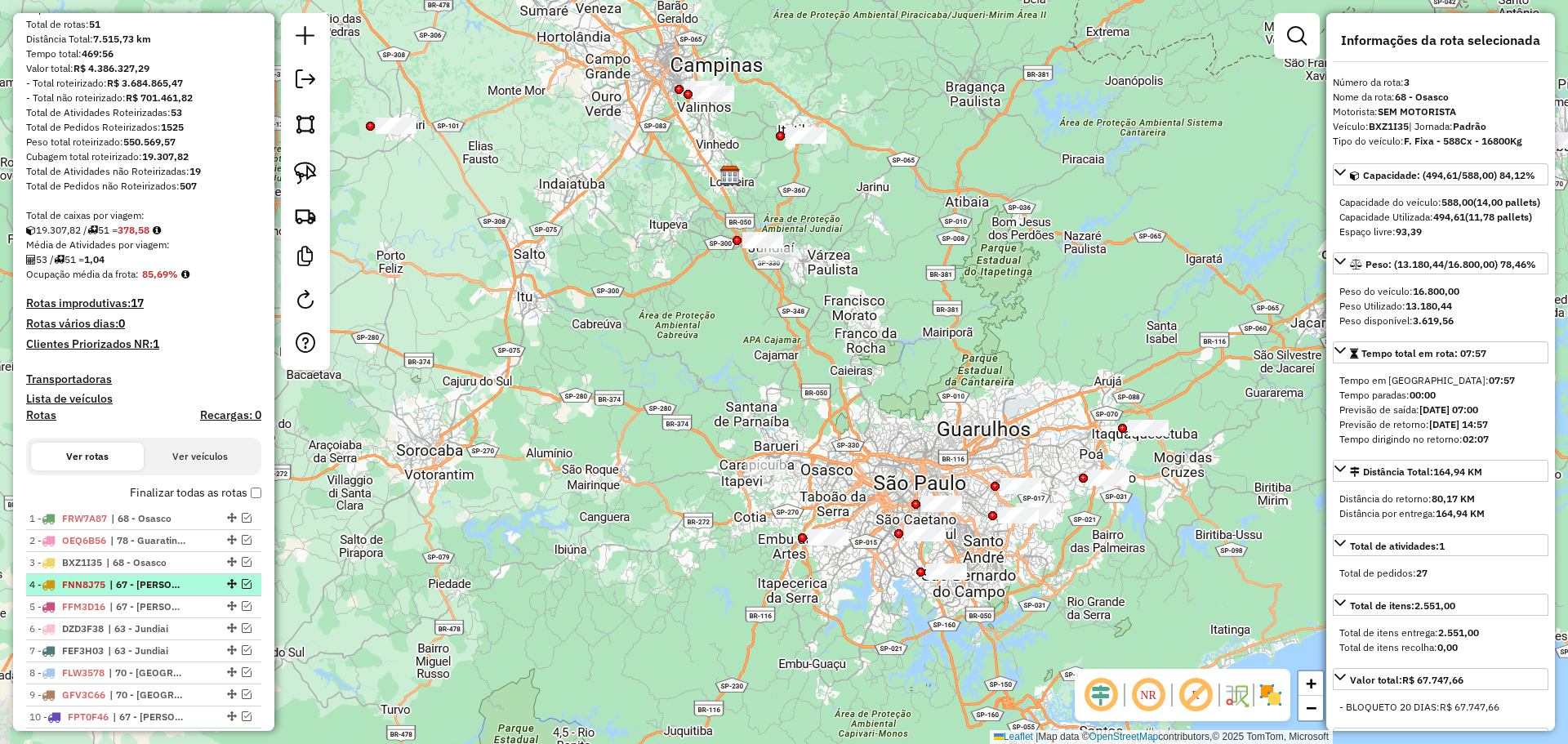
click at [114, 591] on span "| 67 - Barueri" at bounding box center [146, 584] width 75 height 14
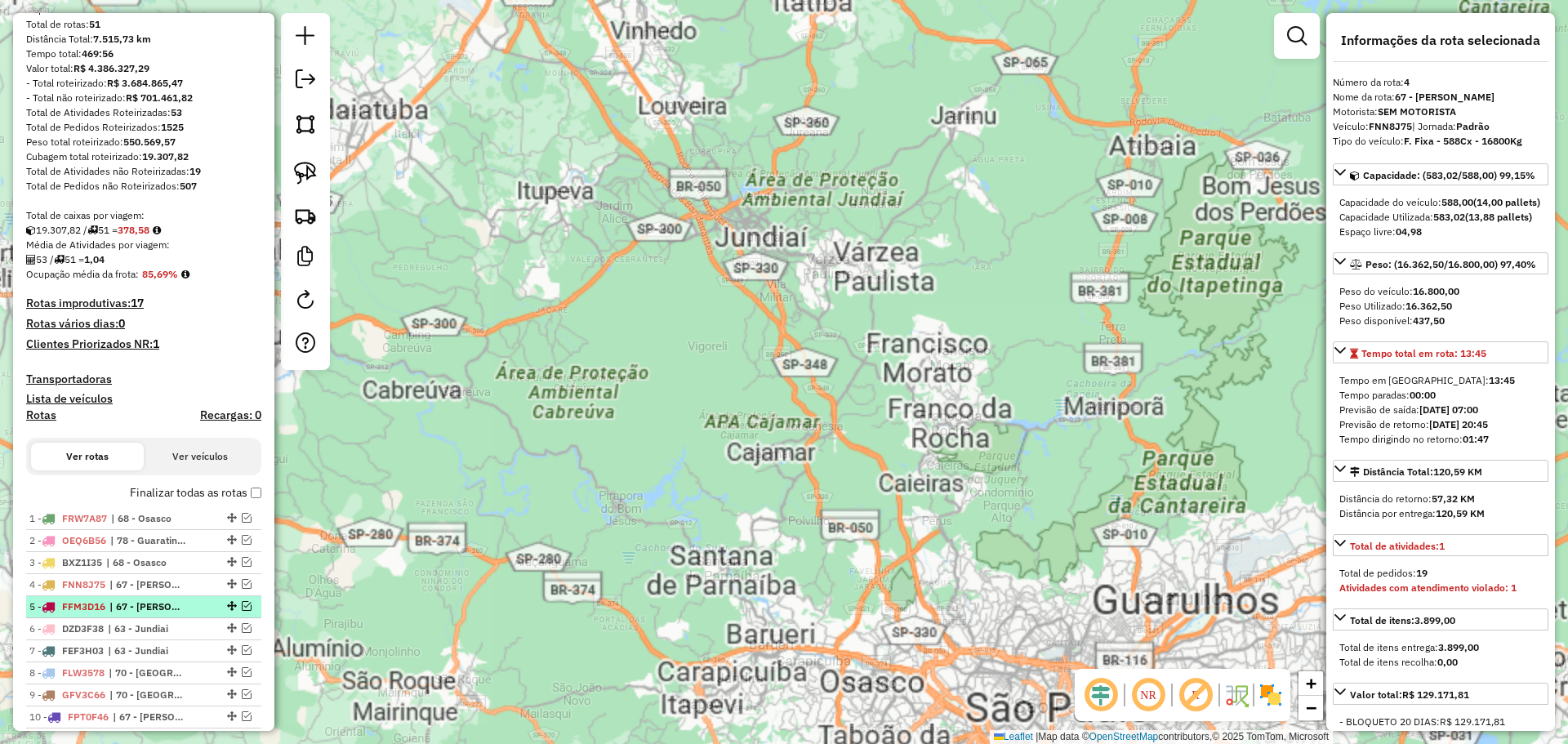
click at [114, 612] on span "| 67 - Barueri" at bounding box center [146, 606] width 75 height 14
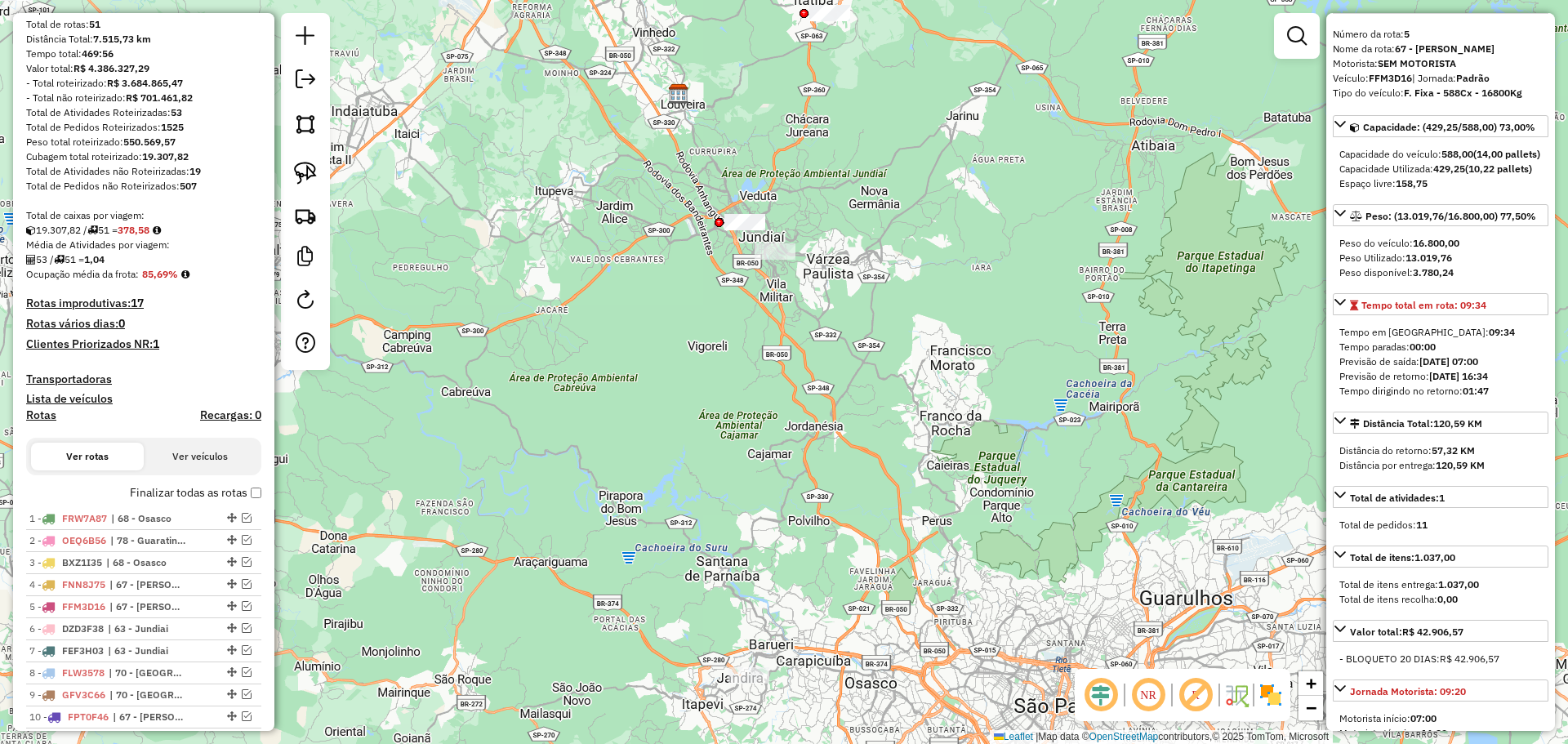
scroll to position [0, 0]
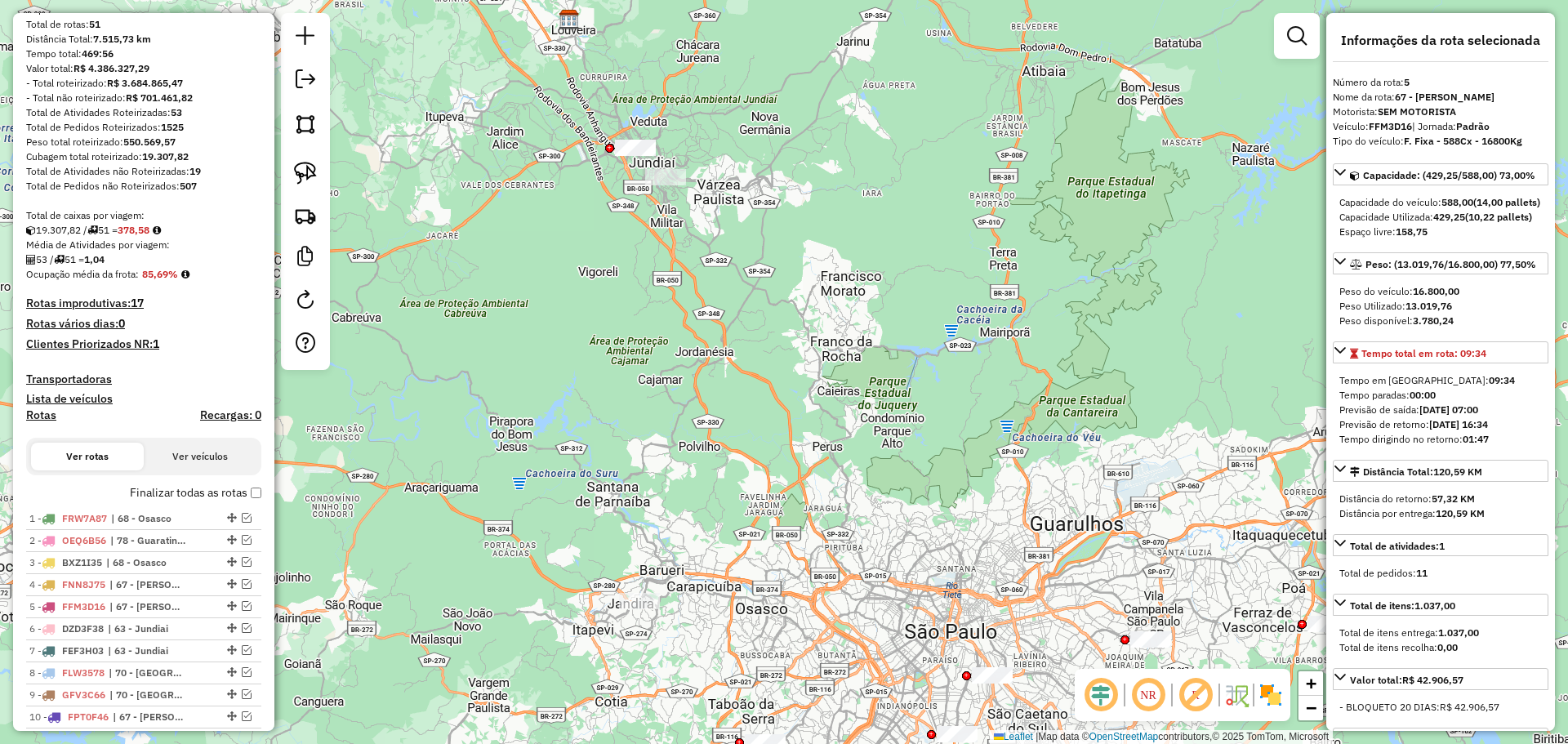
drag, startPoint x: 1132, startPoint y: 340, endPoint x: 1000, endPoint y: 298, distance: 138.5
click at [1015, 262] on div "Janela de atendimento Grade de atendimento Capacidade Transportadoras Veículos …" at bounding box center [784, 372] width 1568 height 744
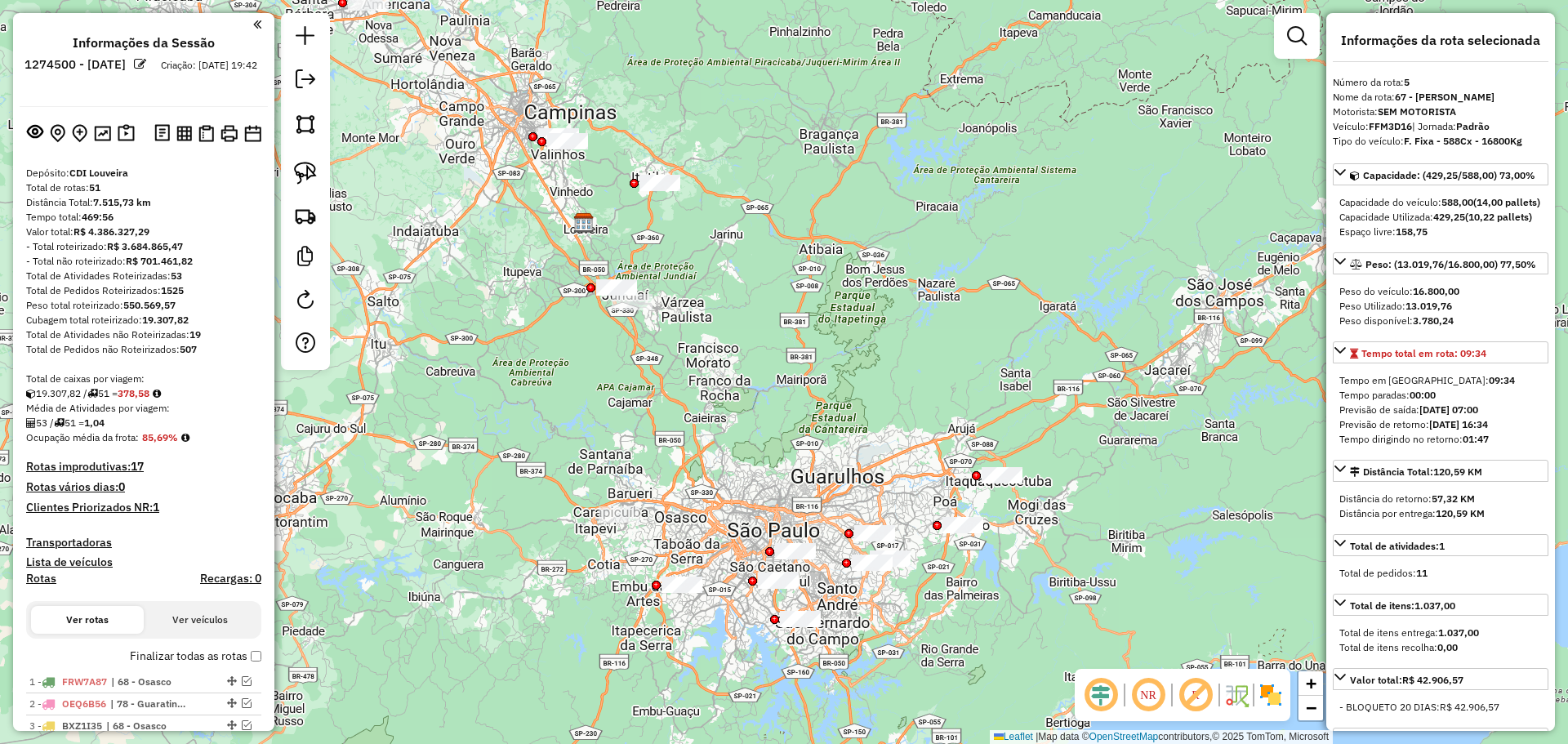
drag, startPoint x: 672, startPoint y: 426, endPoint x: 672, endPoint y: 450, distance: 24.0
click at [672, 450] on div "Janela de atendimento Grade de atendimento Capacidade Transportadoras Veículos …" at bounding box center [784, 372] width 1568 height 744
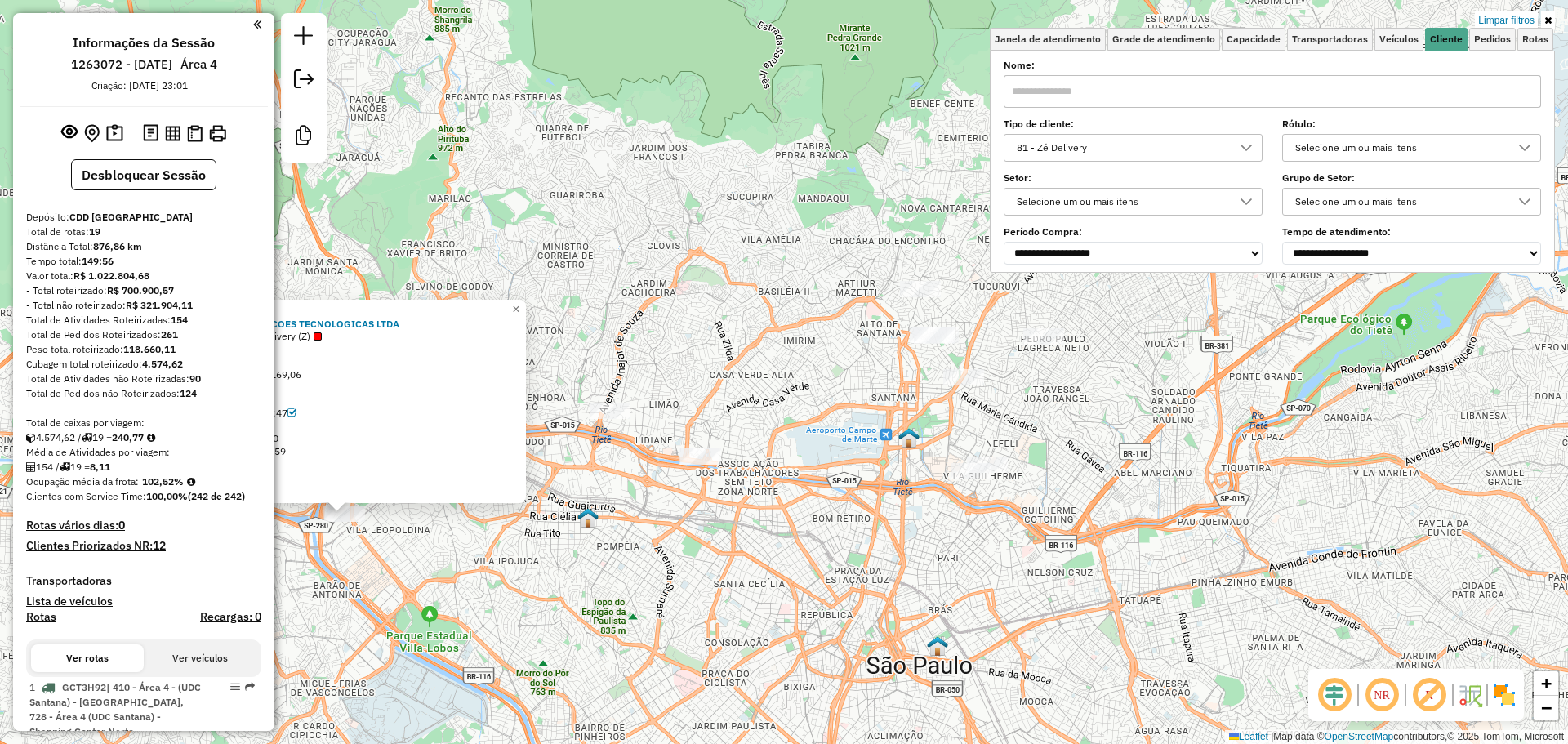
scroll to position [10, 56]
